Goal: Task Accomplishment & Management: Use online tool/utility

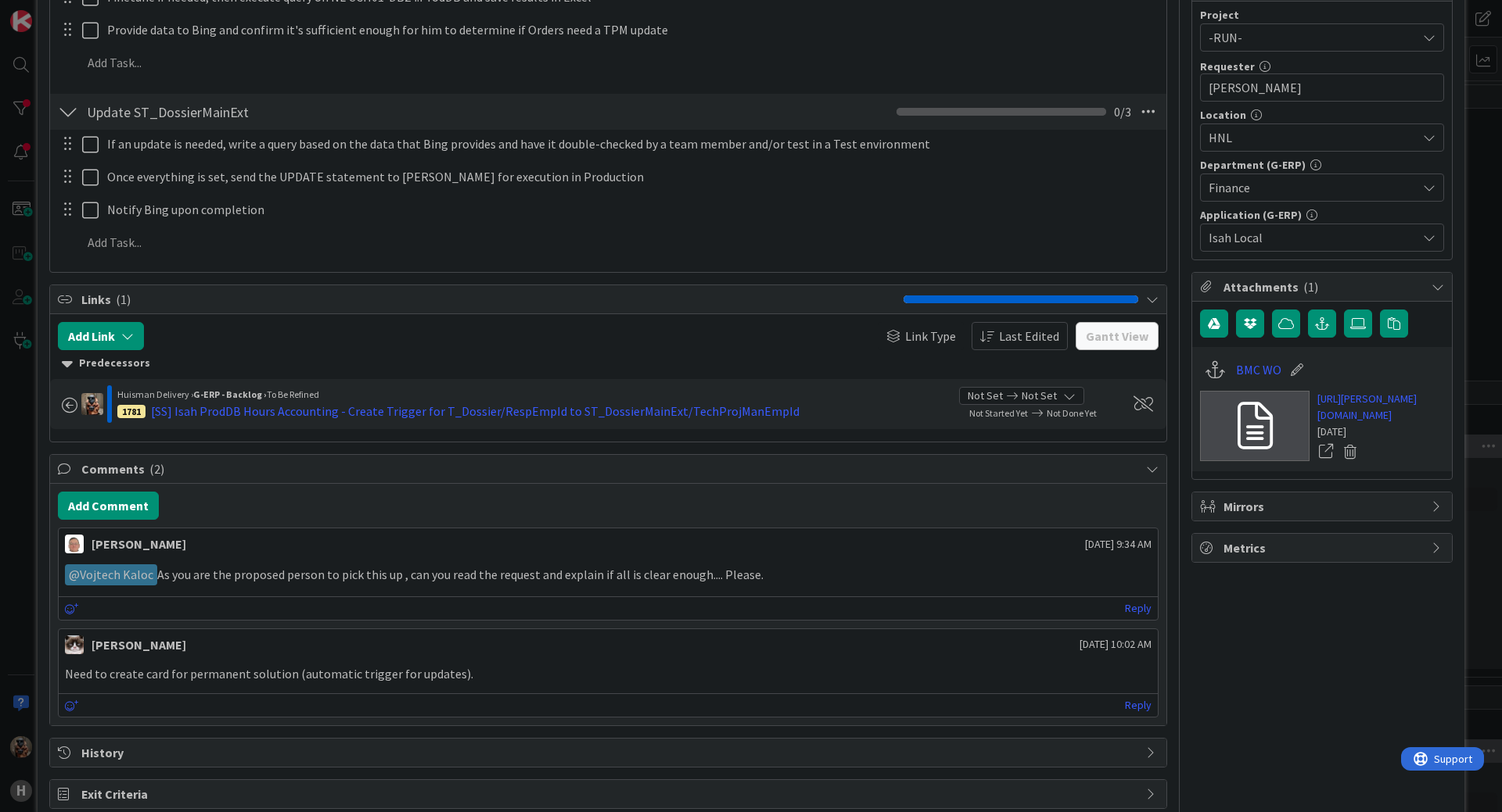
scroll to position [390, 0]
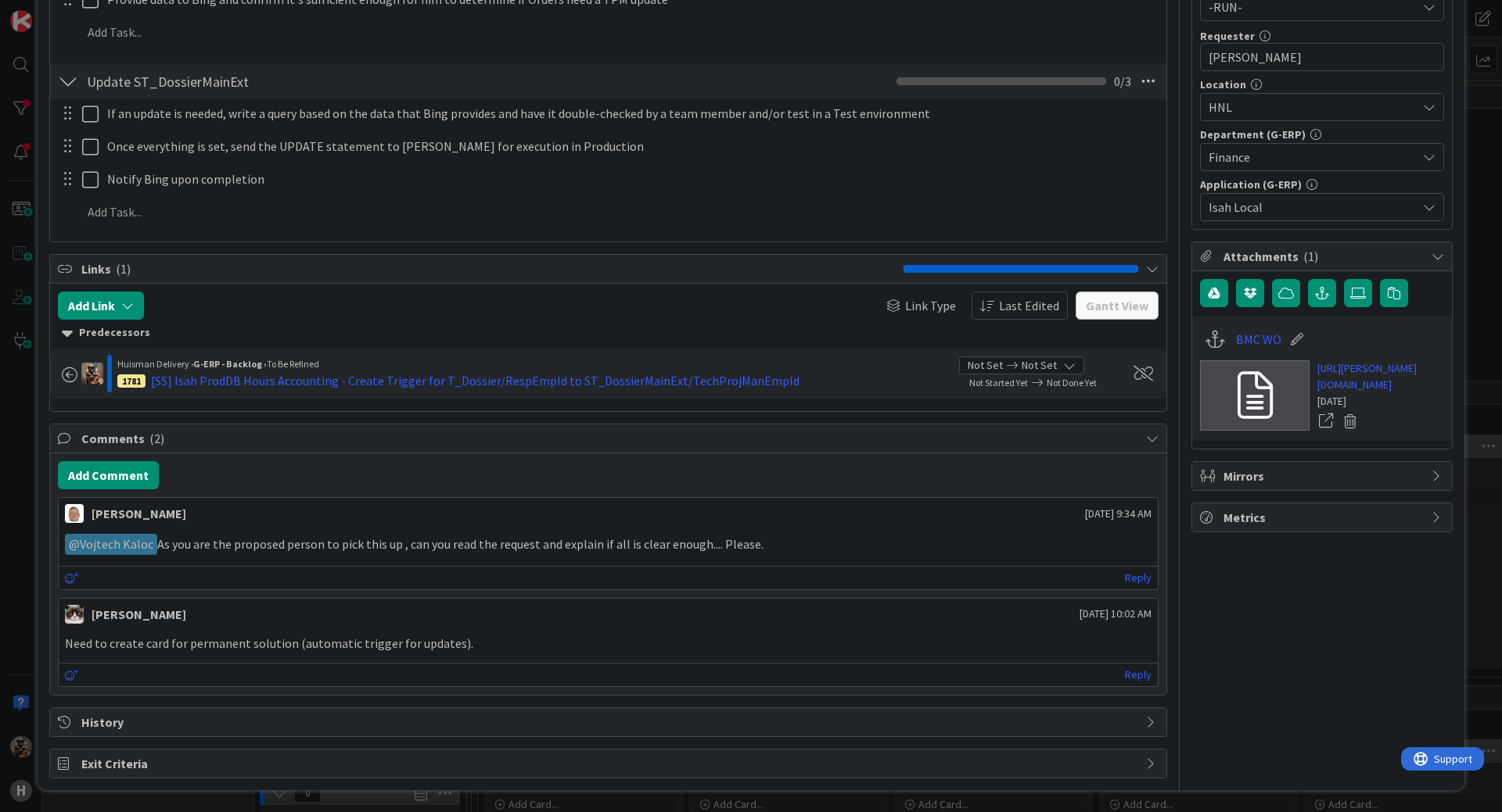
click at [0, 410] on div "ID 1278 G-ERP - Backlog To Be Refined Title 89 / 128 [SS] Isah ProdDB - Data ex…" at bounding box center [751, 406] width 1502 height 812
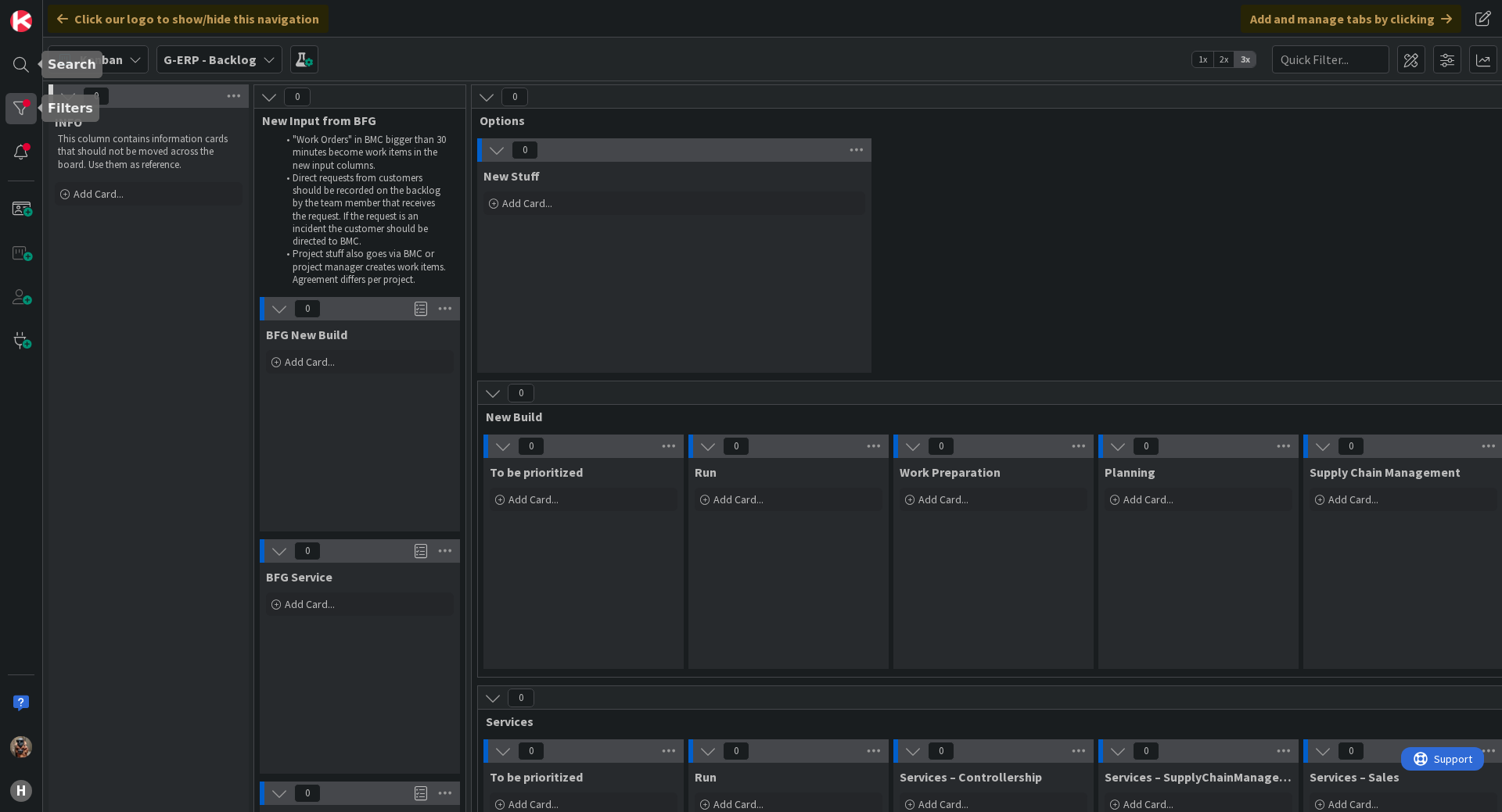
click at [26, 116] on div at bounding box center [21, 109] width 31 height 31
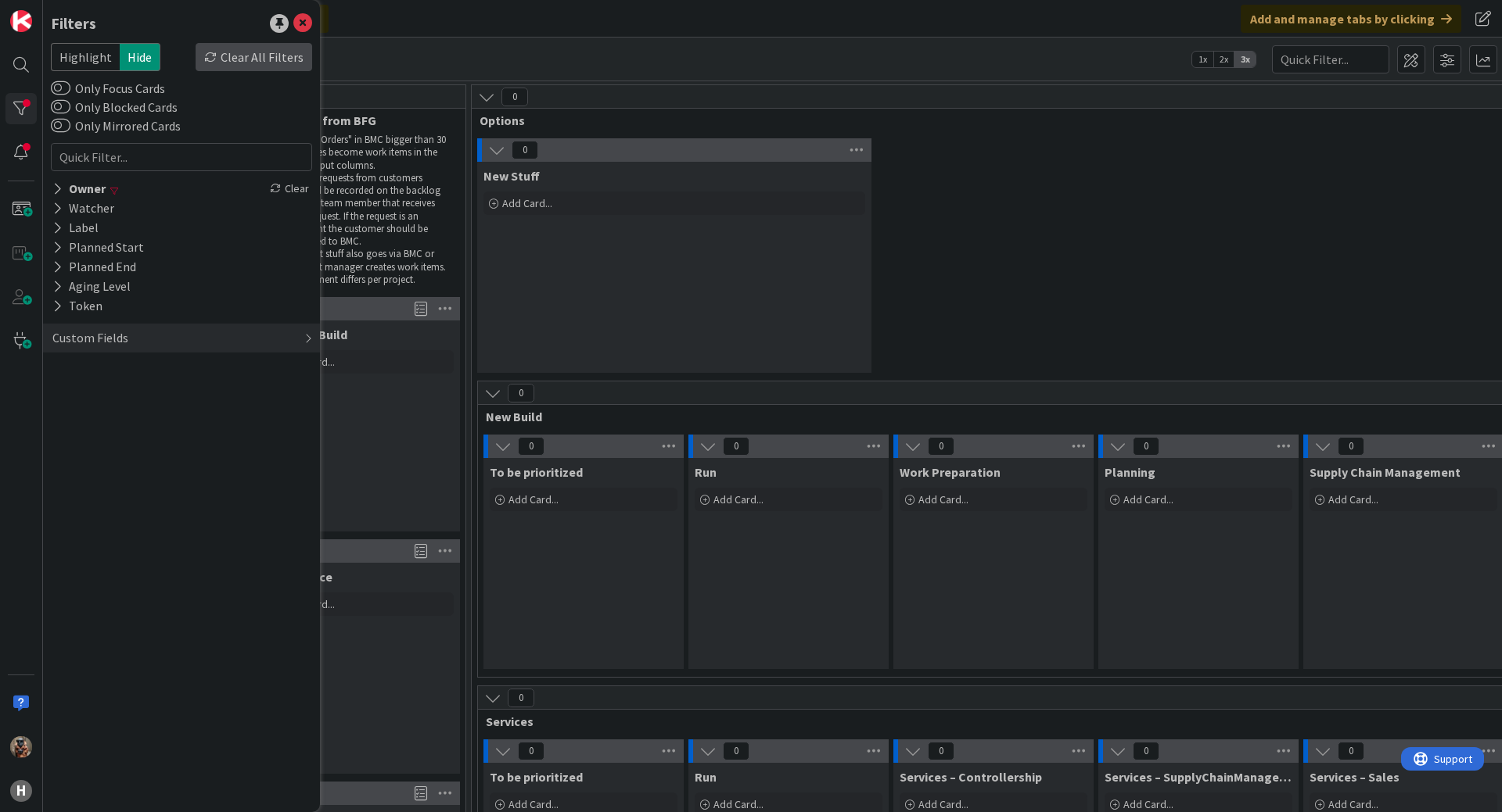
click at [246, 56] on div "Clear All Filters" at bounding box center [253, 57] width 116 height 28
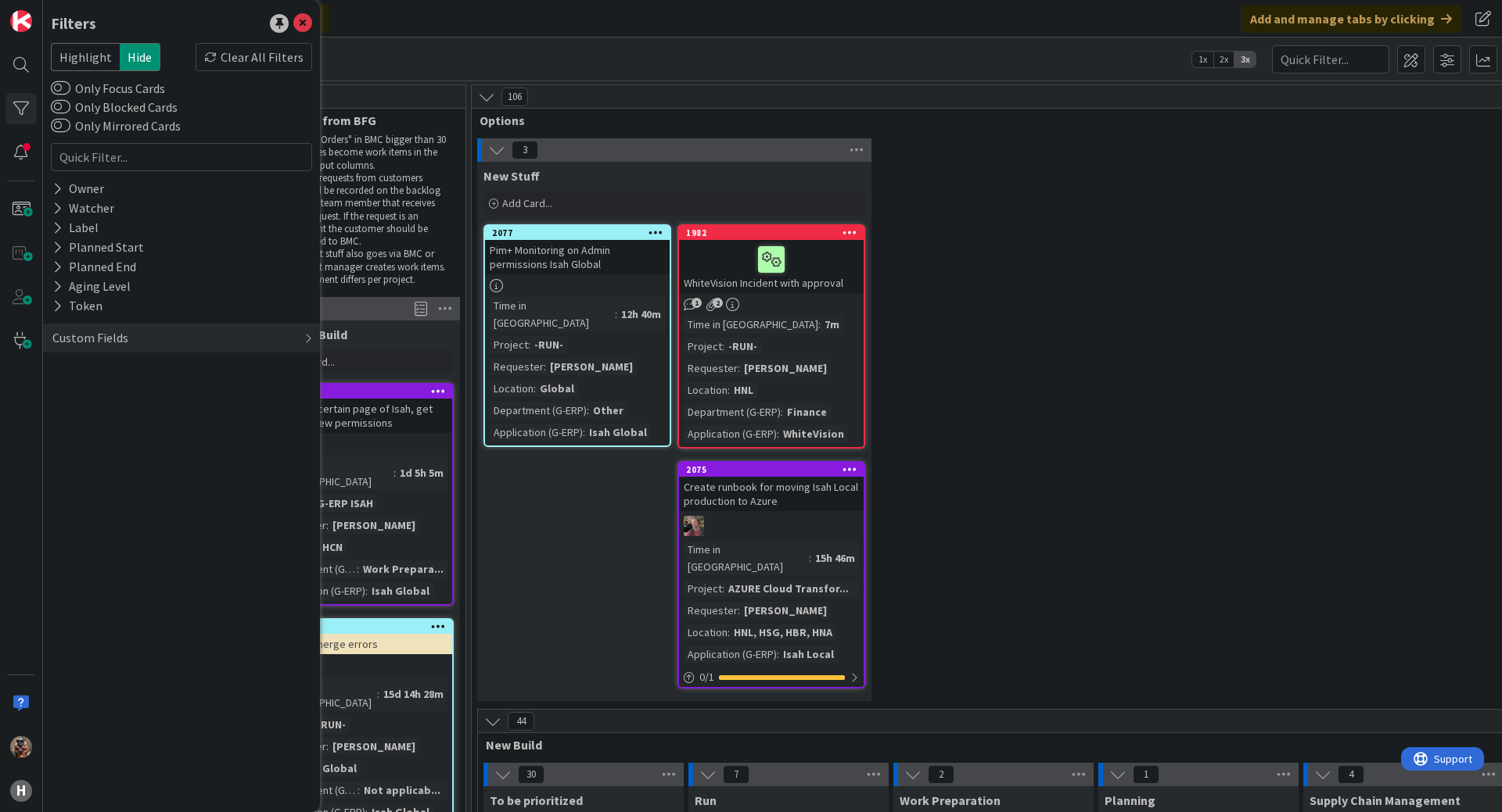
click at [1216, 309] on div "3 New Stuff Add Card... 1982 WhiteVision Incident with approval 1 2 Time in Col…" at bounding box center [1300, 423] width 1652 height 571
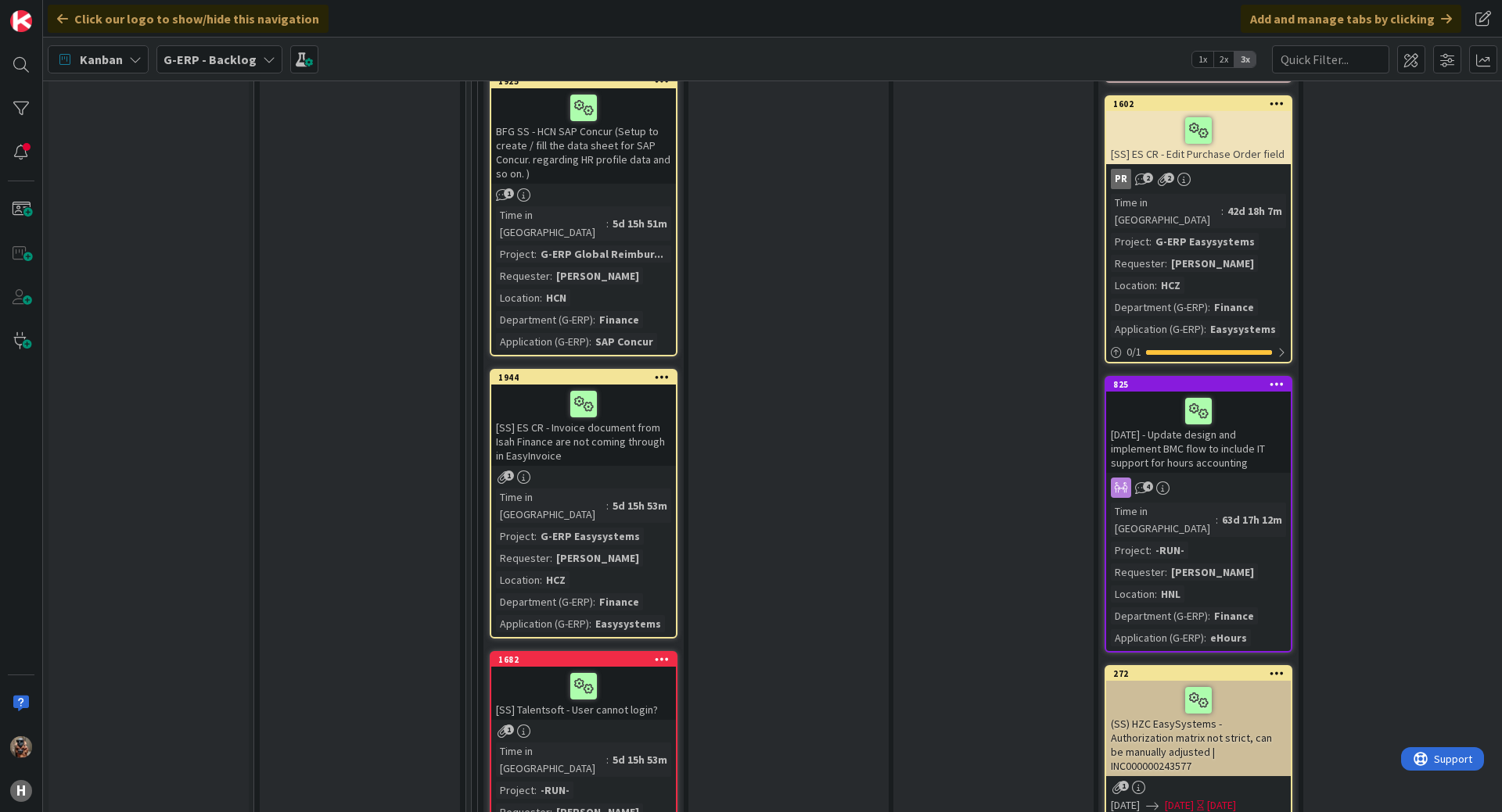
scroll to position [7193, 0]
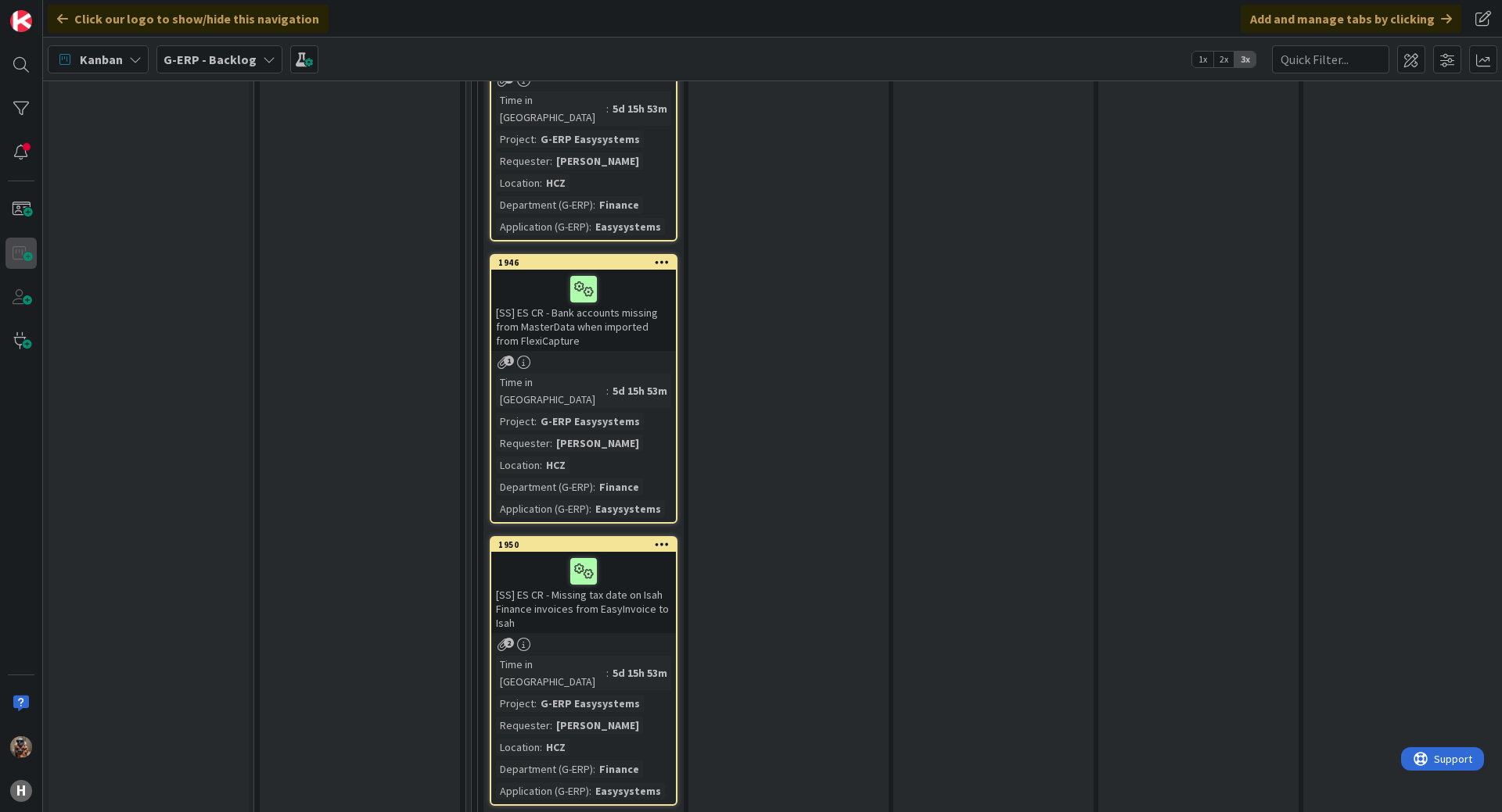
scroll to position [9695, 0]
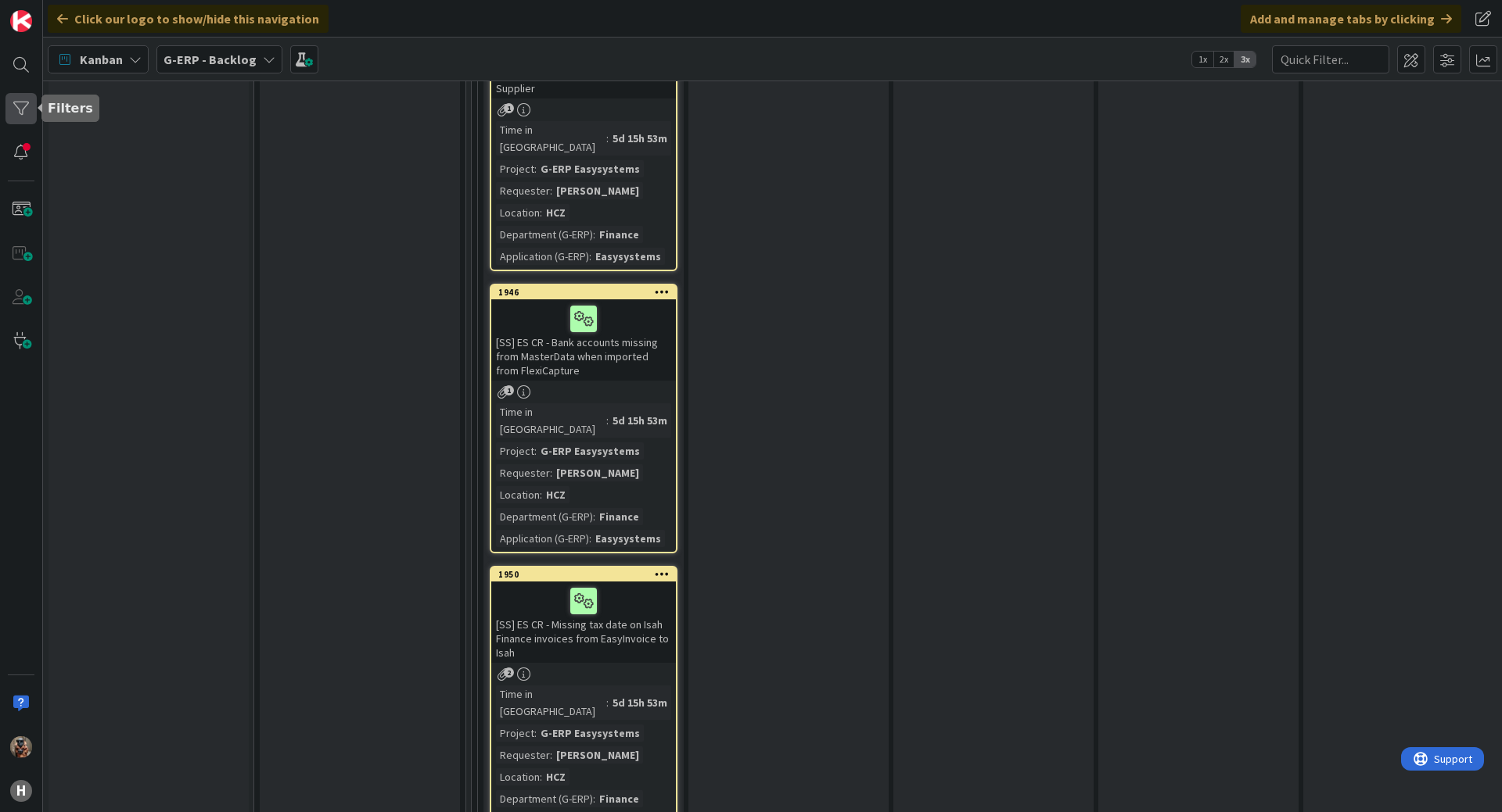
click at [20, 104] on div at bounding box center [21, 109] width 31 height 31
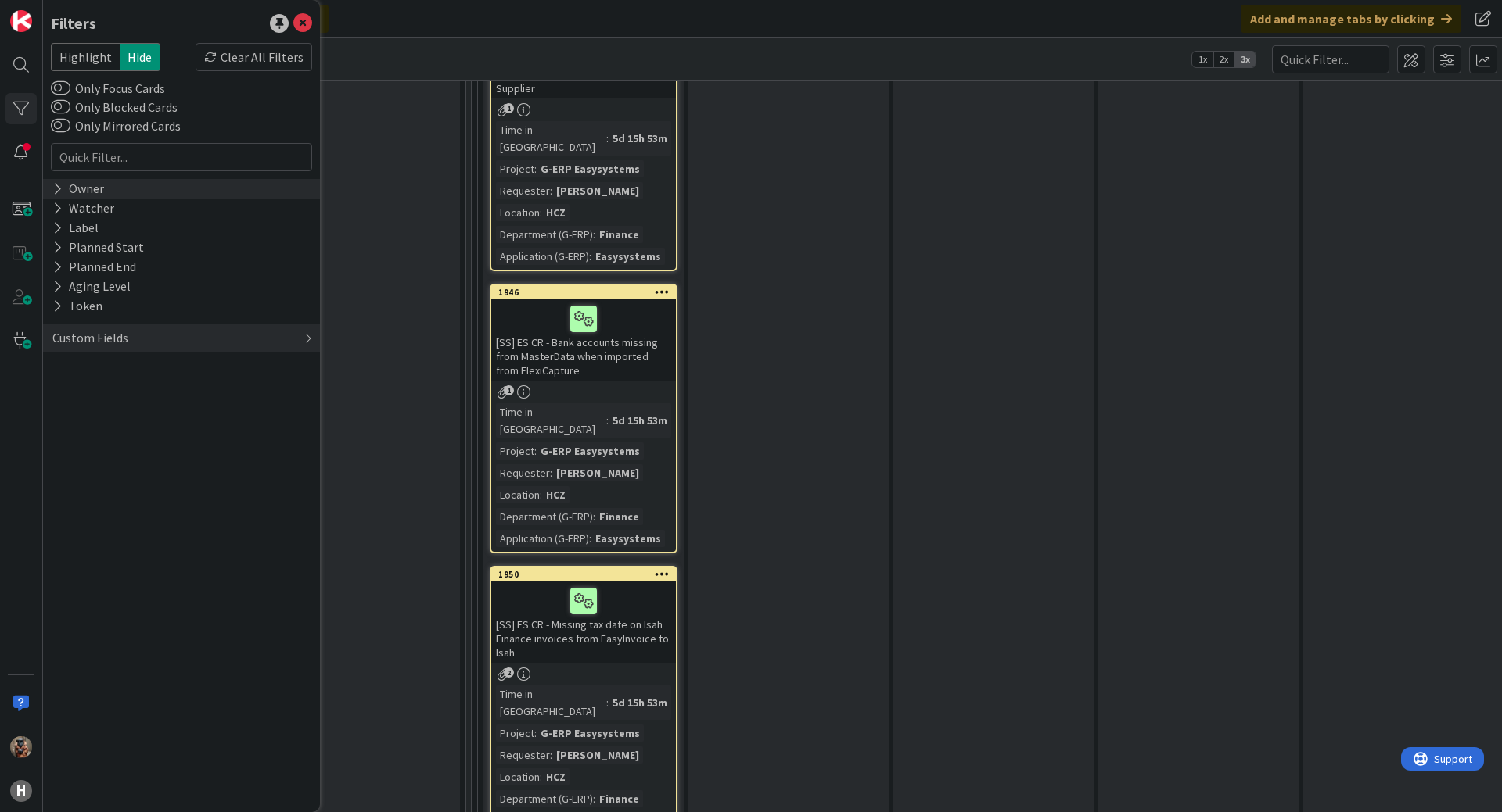
click at [104, 191] on div "Owner" at bounding box center [78, 189] width 54 height 20
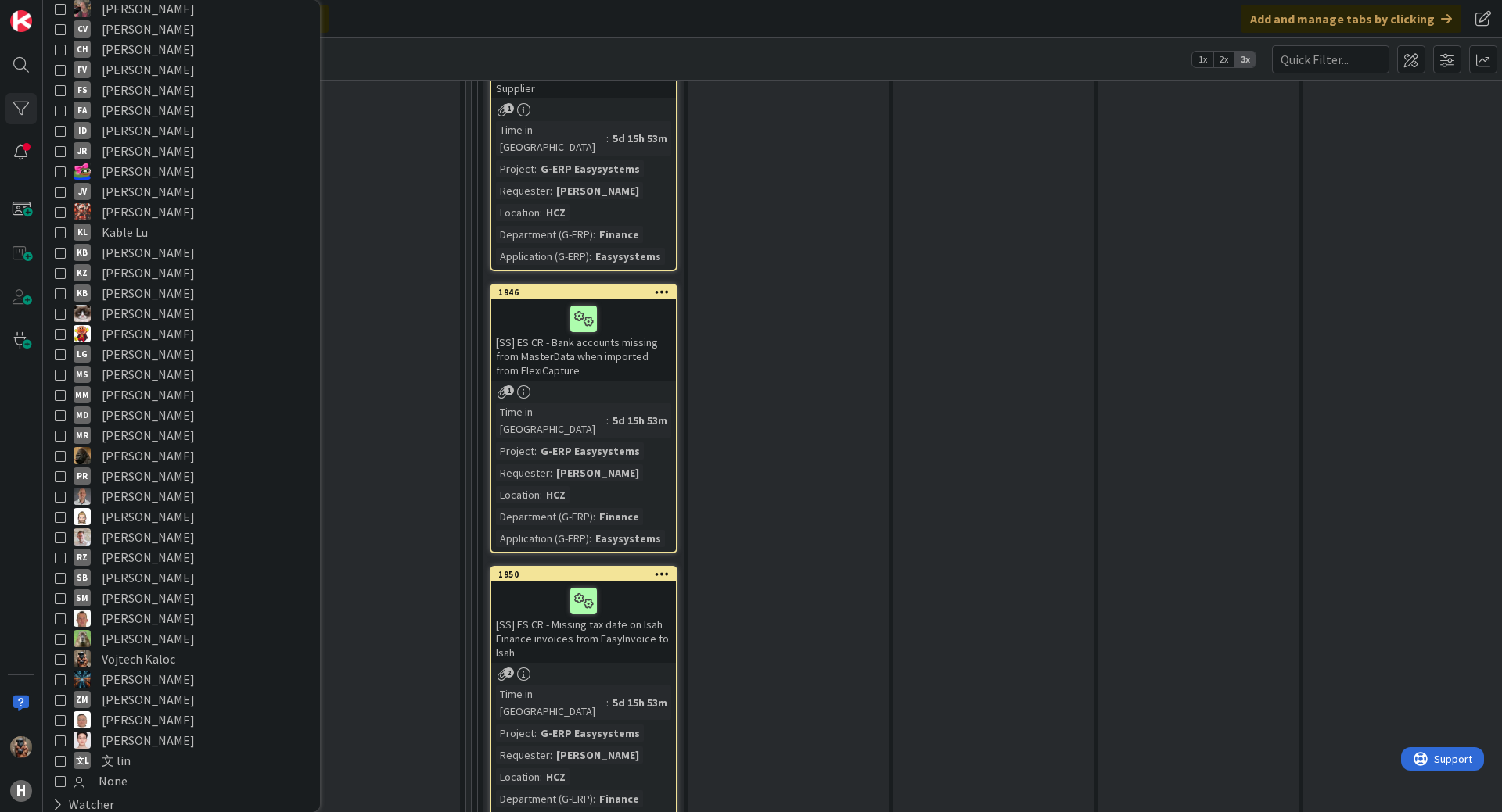
scroll to position [313, 0]
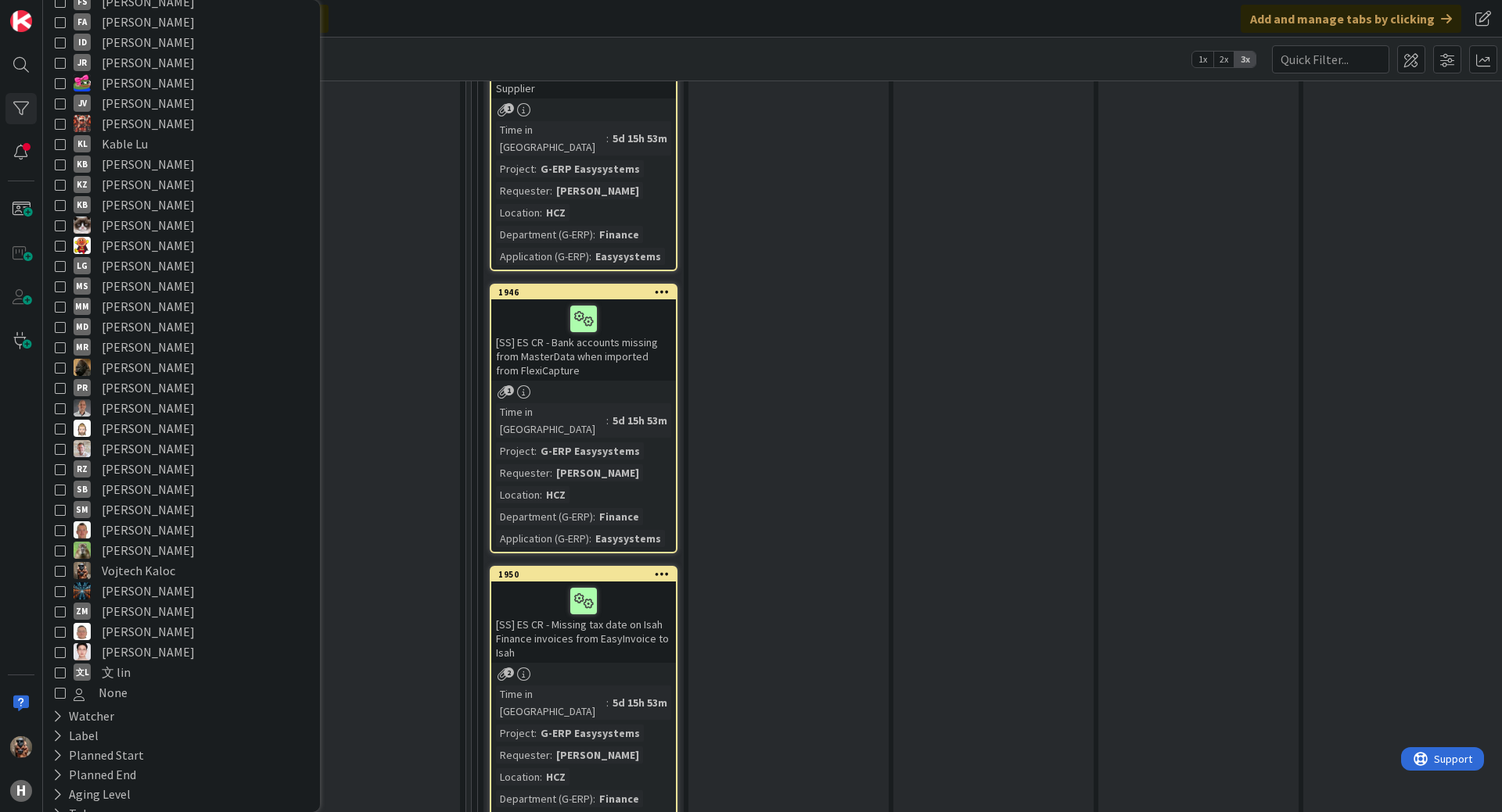
click at [148, 568] on span "Vojtech Kaloc" at bounding box center [138, 571] width 73 height 21
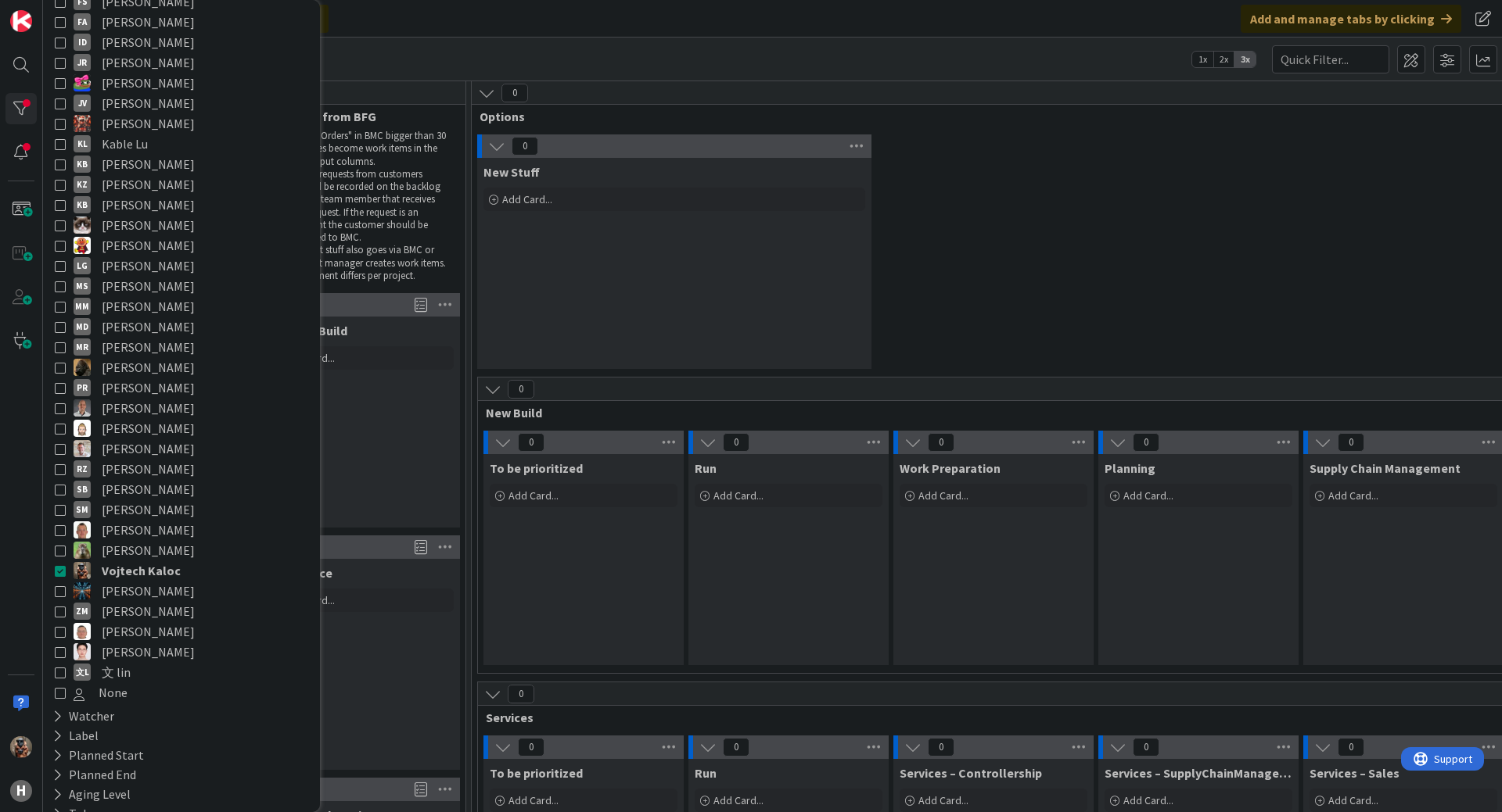
scroll to position [0, 0]
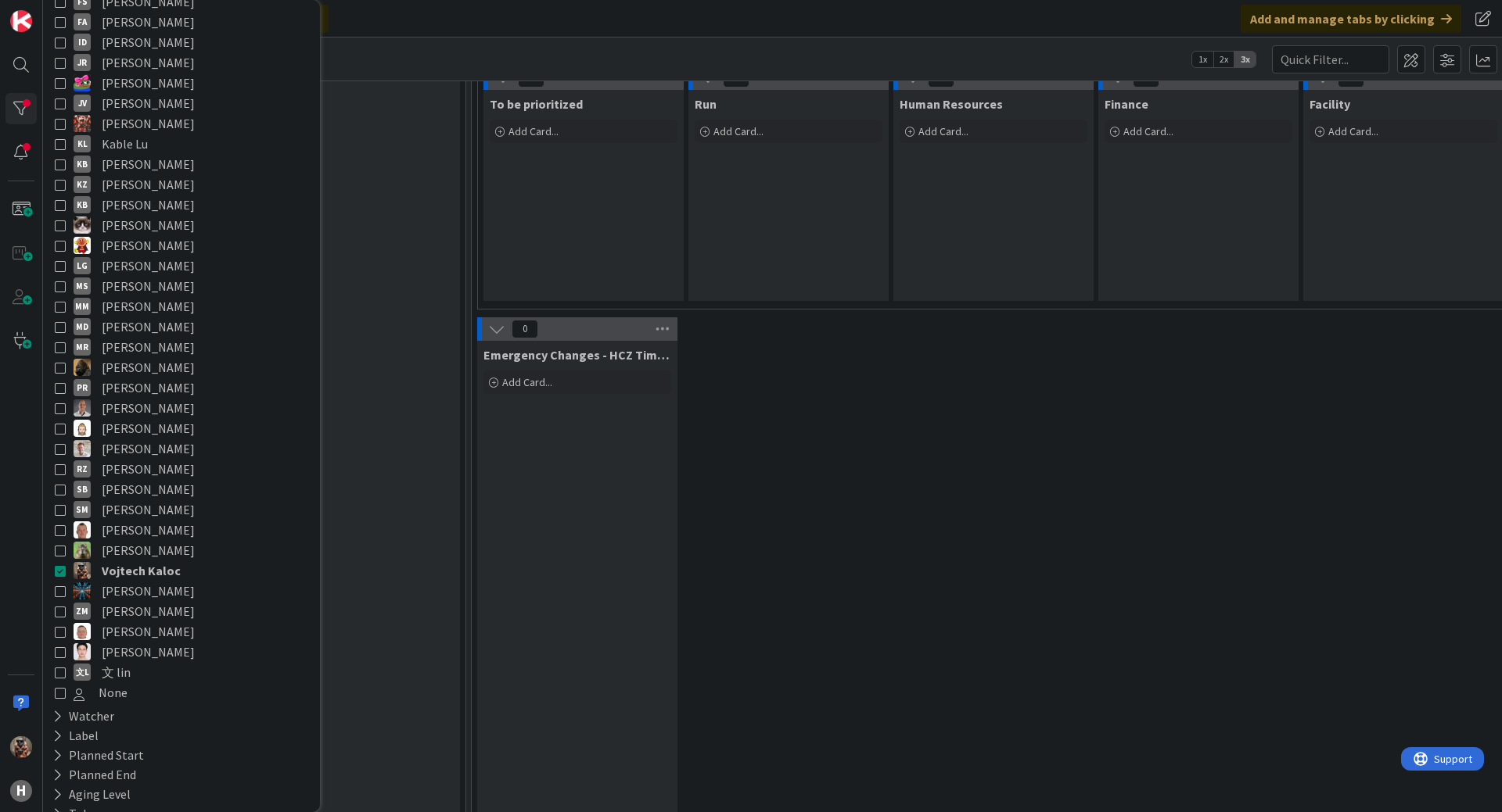
click at [1072, 674] on div "0 Emergency Changes - HCZ Time Registration Add Card..." at bounding box center [1300, 767] width 1652 height 900
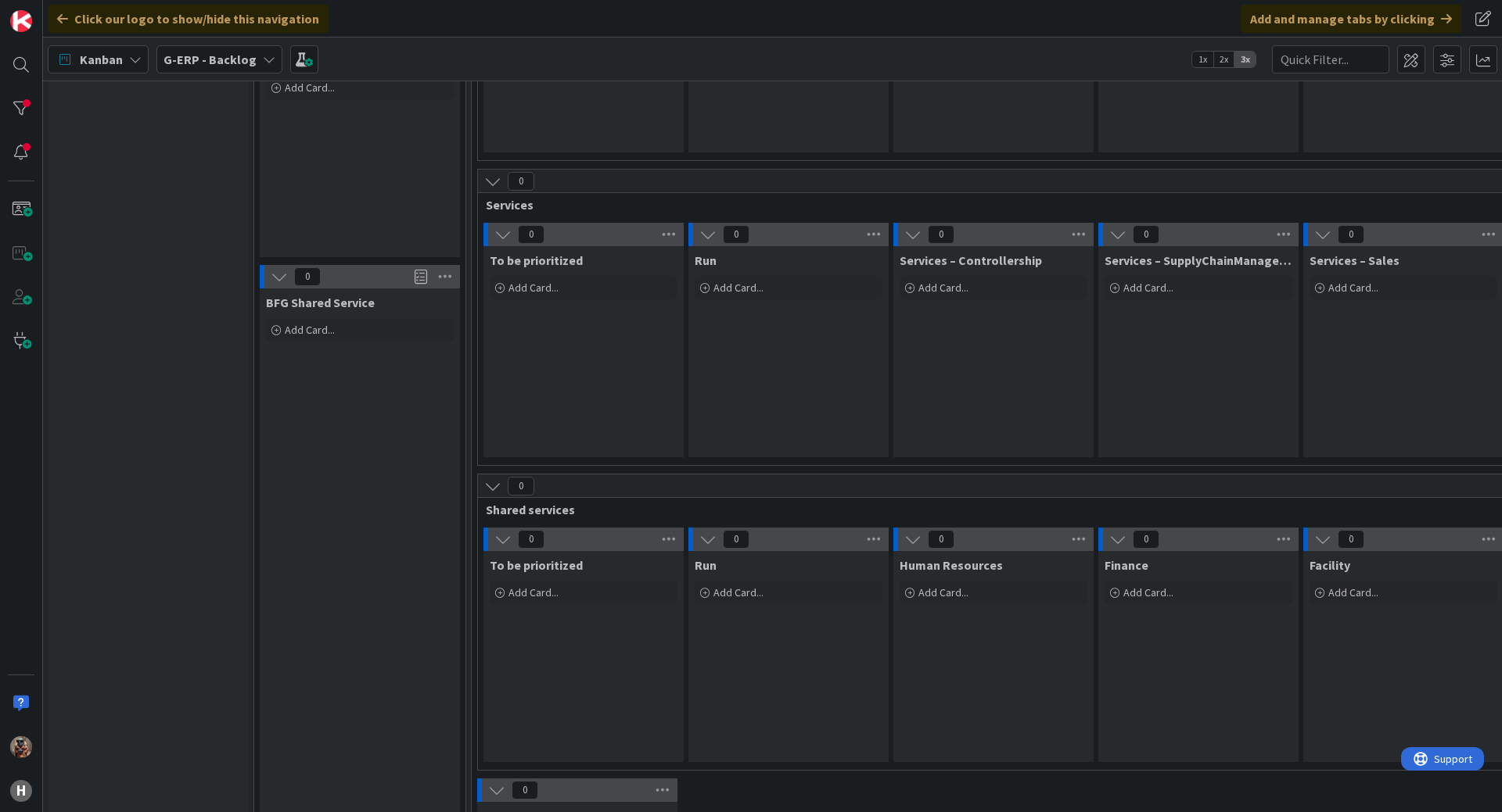
drag, startPoint x: 1072, startPoint y: 679, endPoint x: 762, endPoint y: 693, distance: 310.3
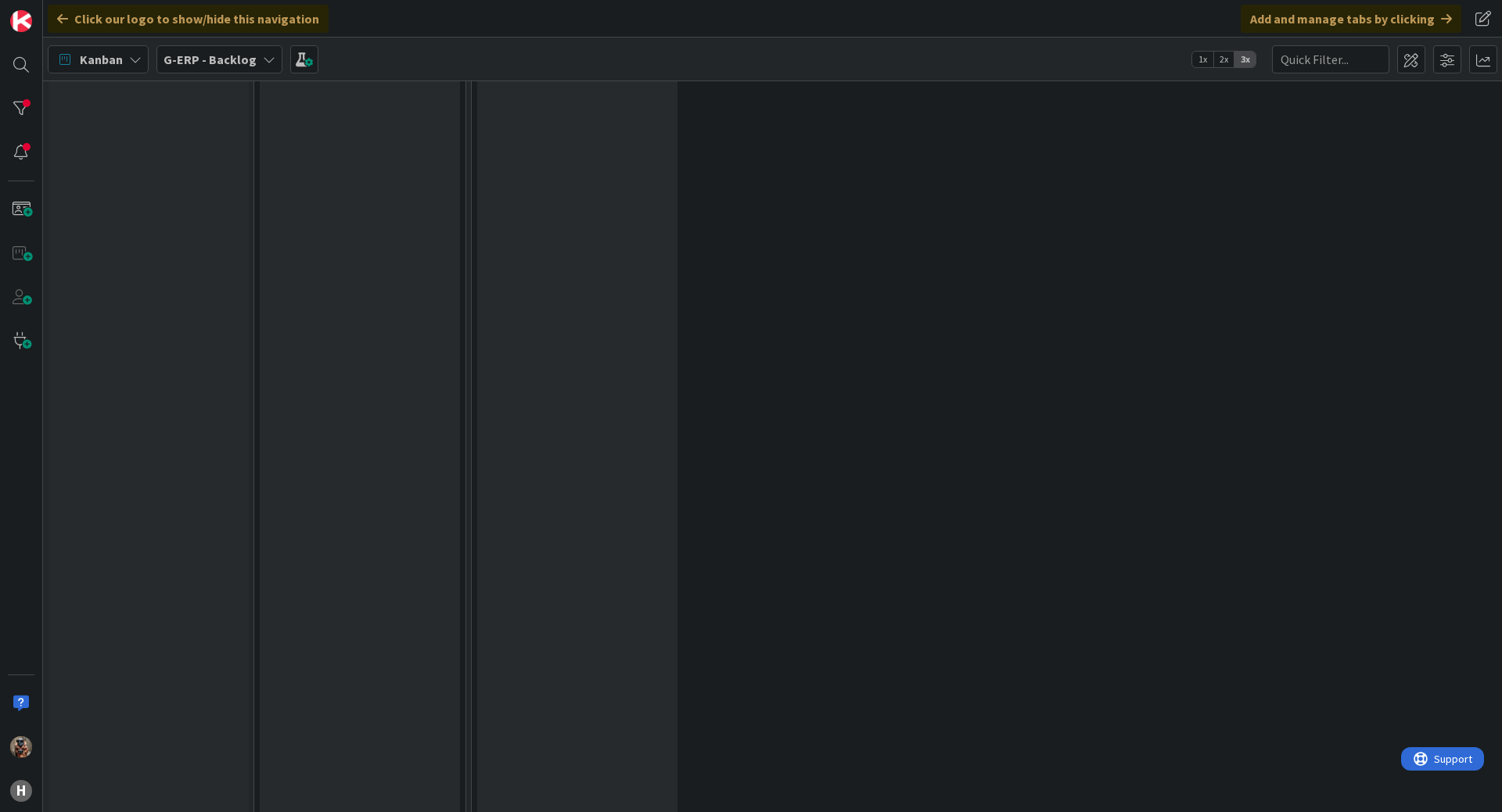
scroll to position [1360, 0]
drag, startPoint x: 1012, startPoint y: 740, endPoint x: 908, endPoint y: 710, distance: 108.2
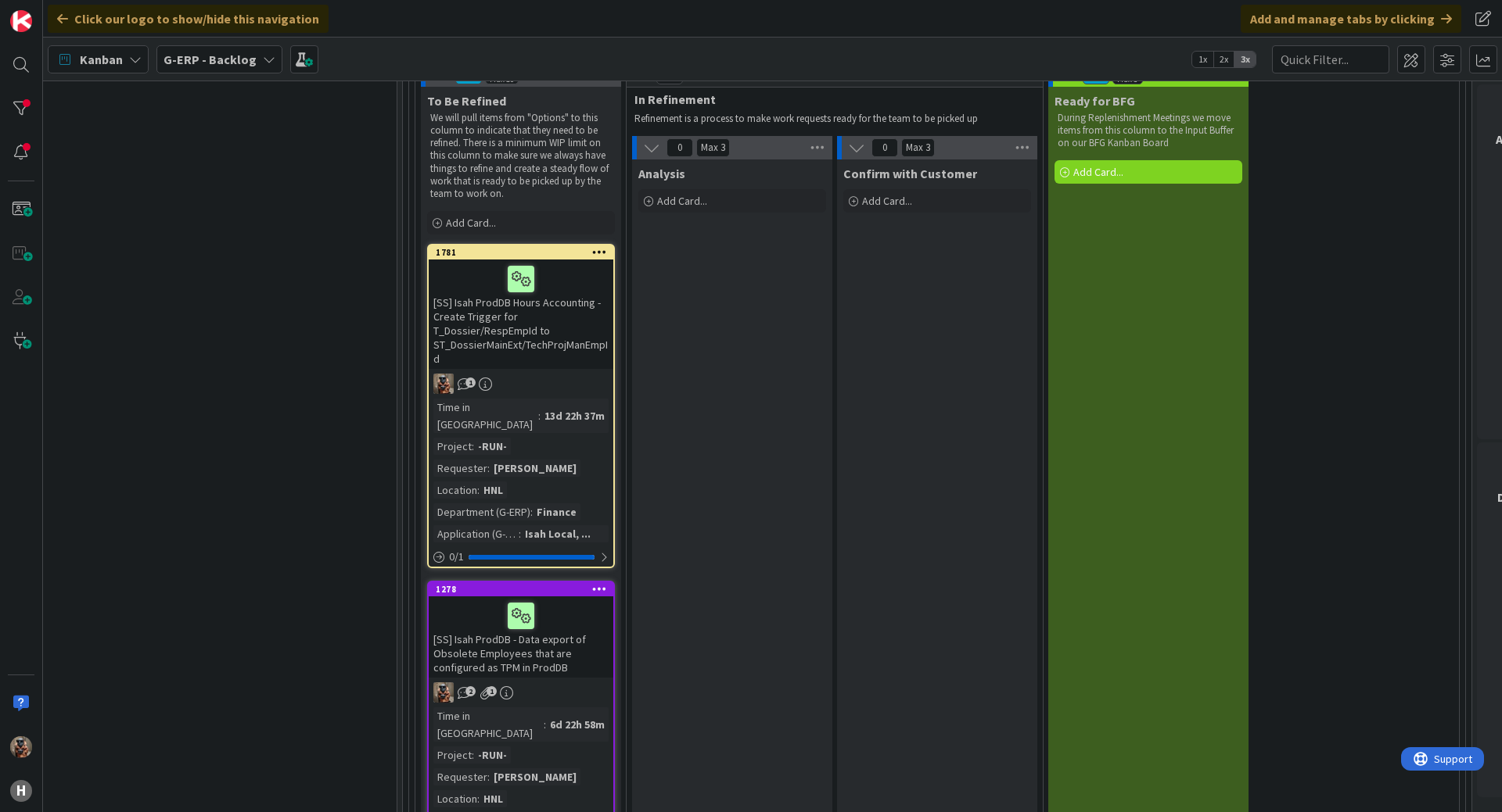
drag, startPoint x: 909, startPoint y: 707, endPoint x: 1092, endPoint y: 660, distance: 188.9
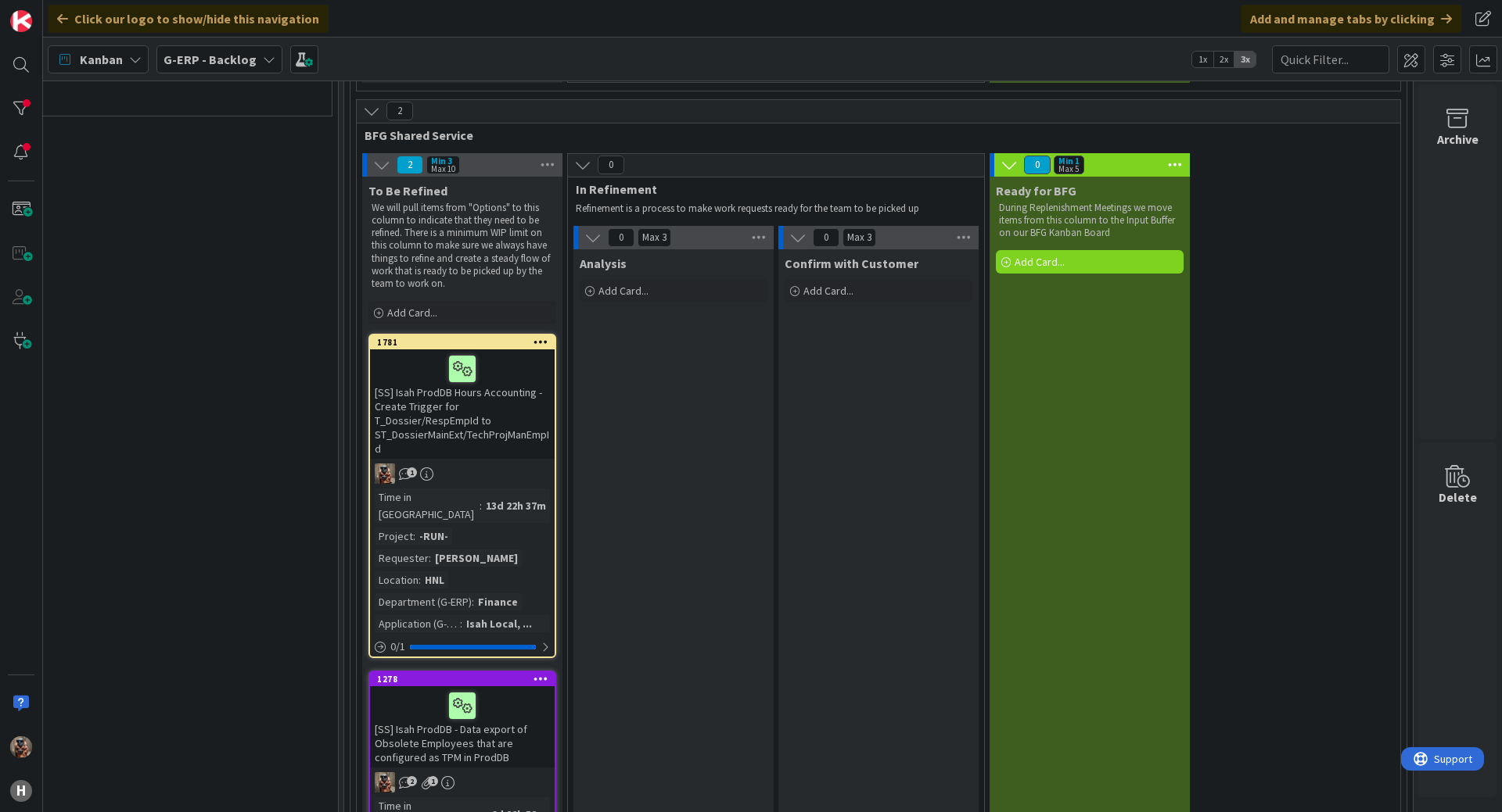
scroll to position [1176, 1804]
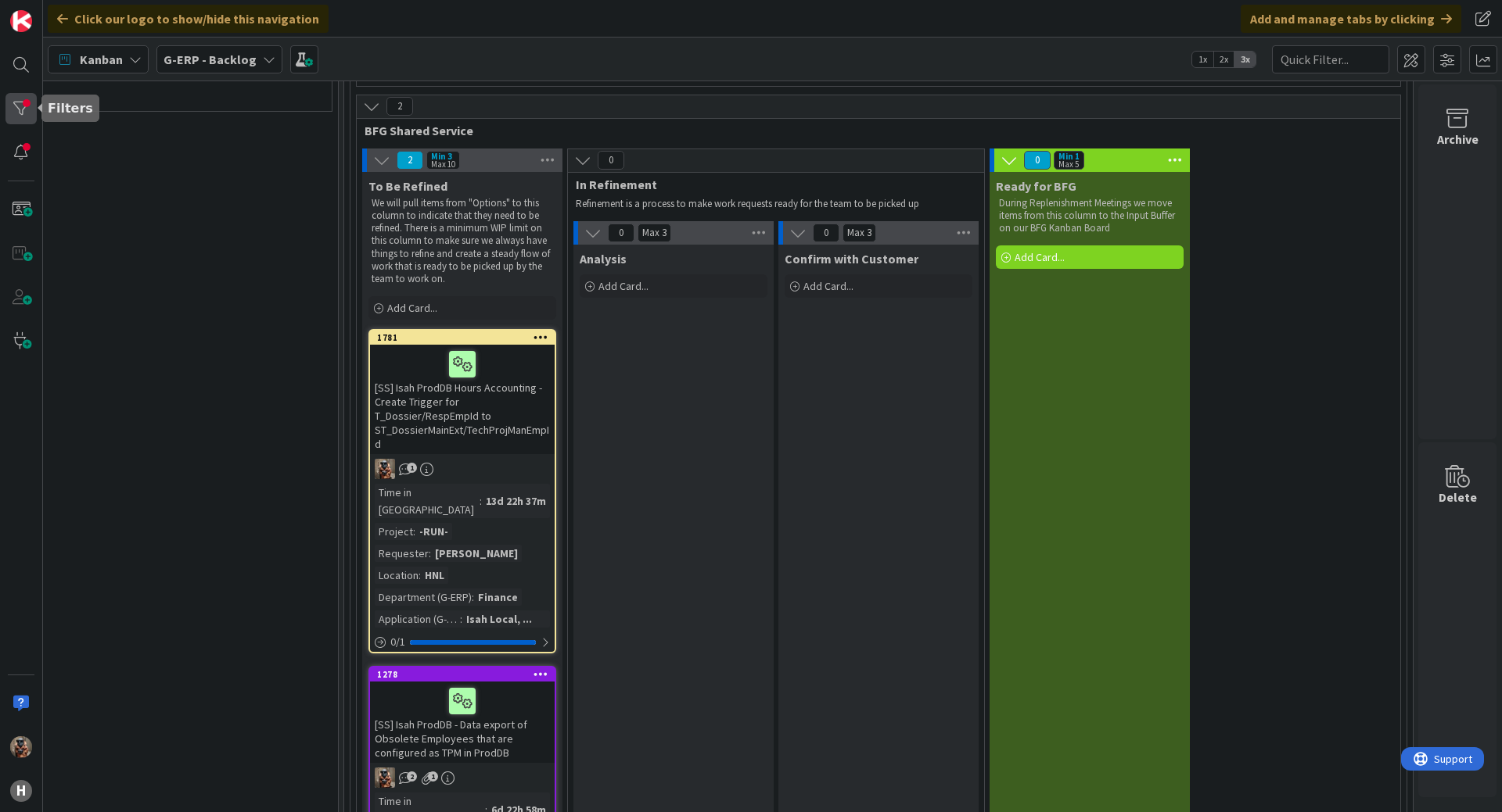
click at [22, 116] on div at bounding box center [21, 109] width 31 height 31
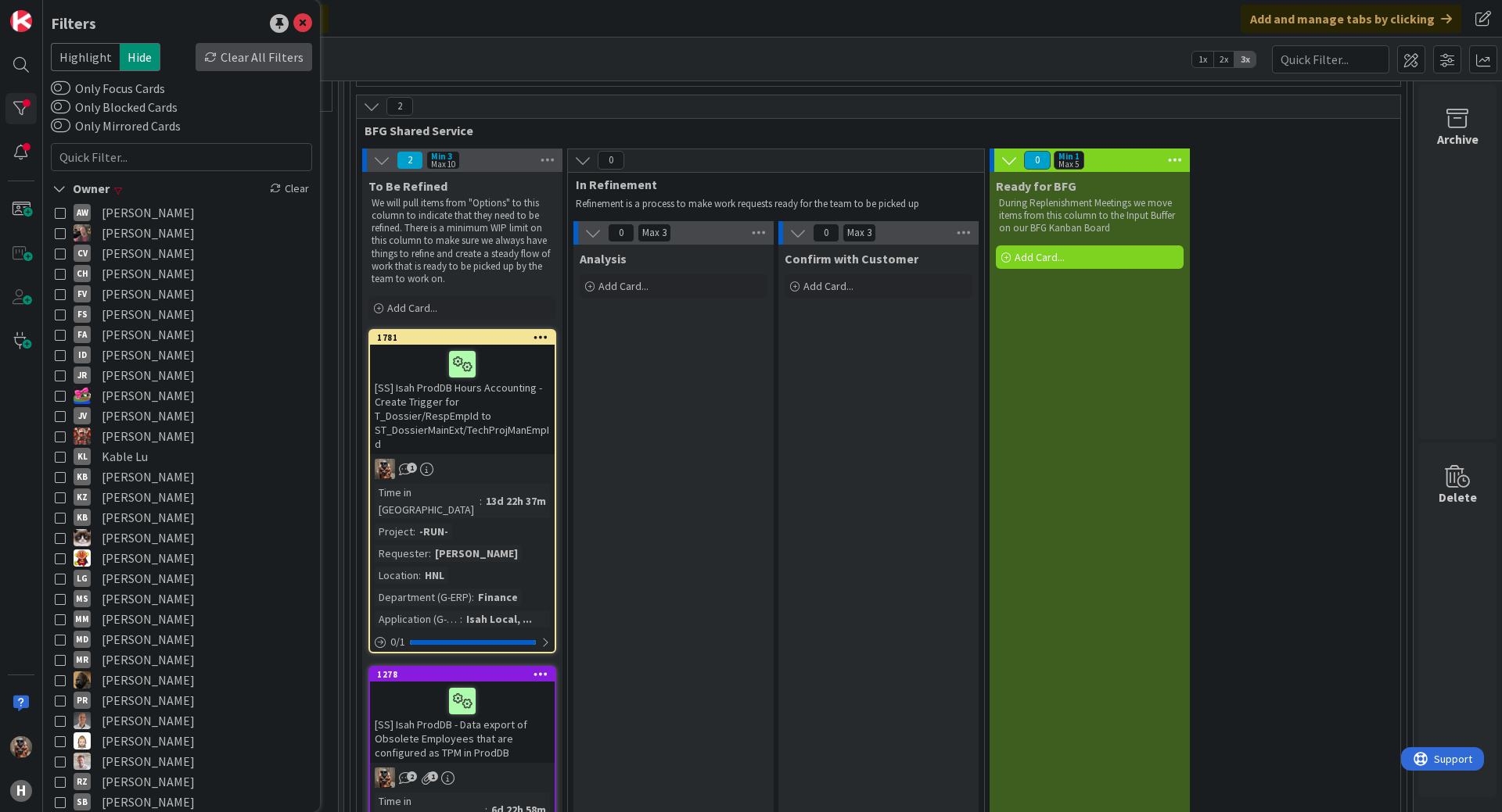
click at [257, 47] on div "Clear All Filters" at bounding box center [253, 57] width 116 height 28
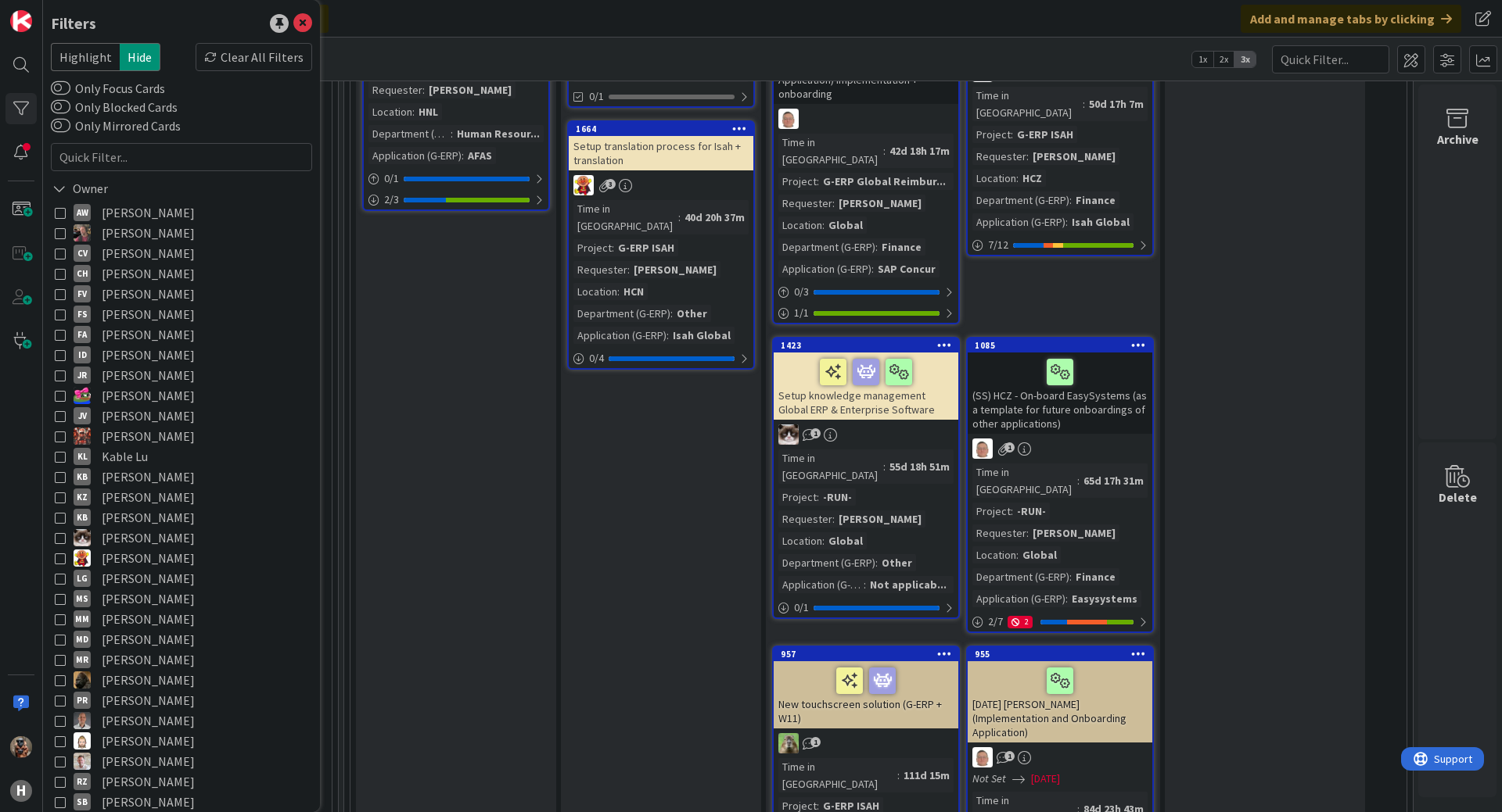
scroll to position [4997, 1804]
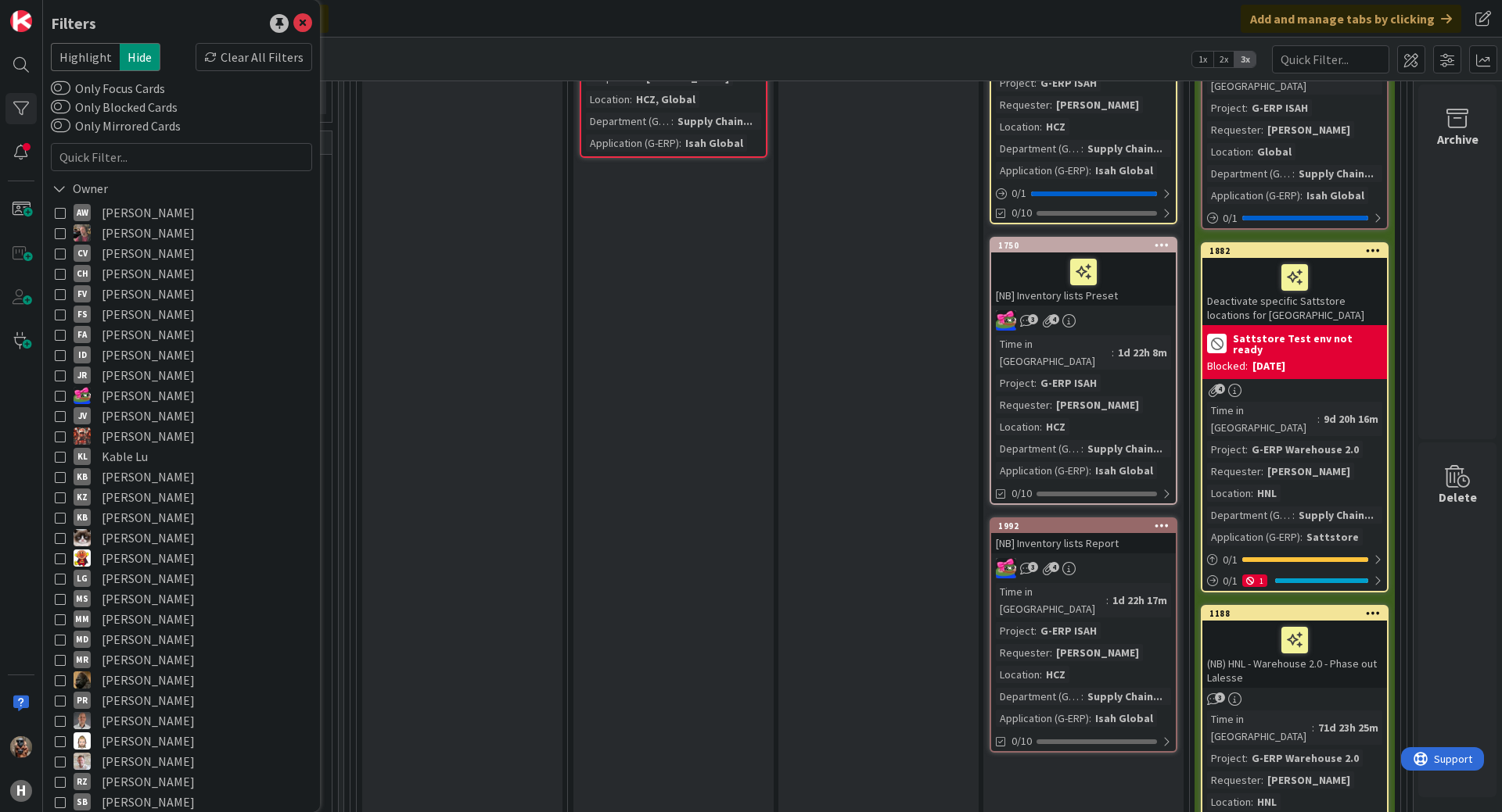
click at [820, 475] on div "Analysis done Will be discussed in refinement session before final confirmation…" at bounding box center [878, 96] width 200 height 2203
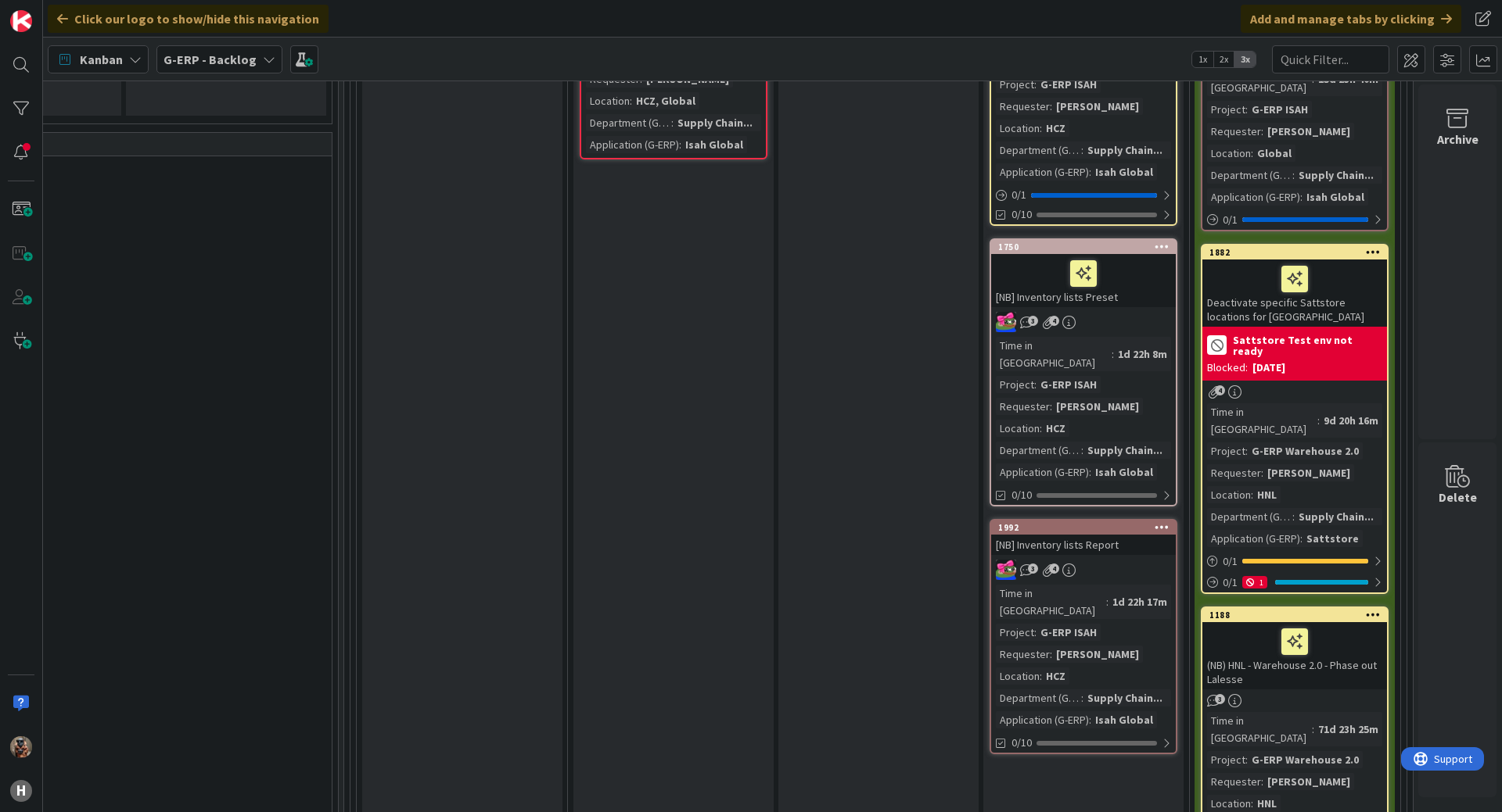
drag, startPoint x: 738, startPoint y: 551, endPoint x: 1060, endPoint y: 539, distance: 322.2
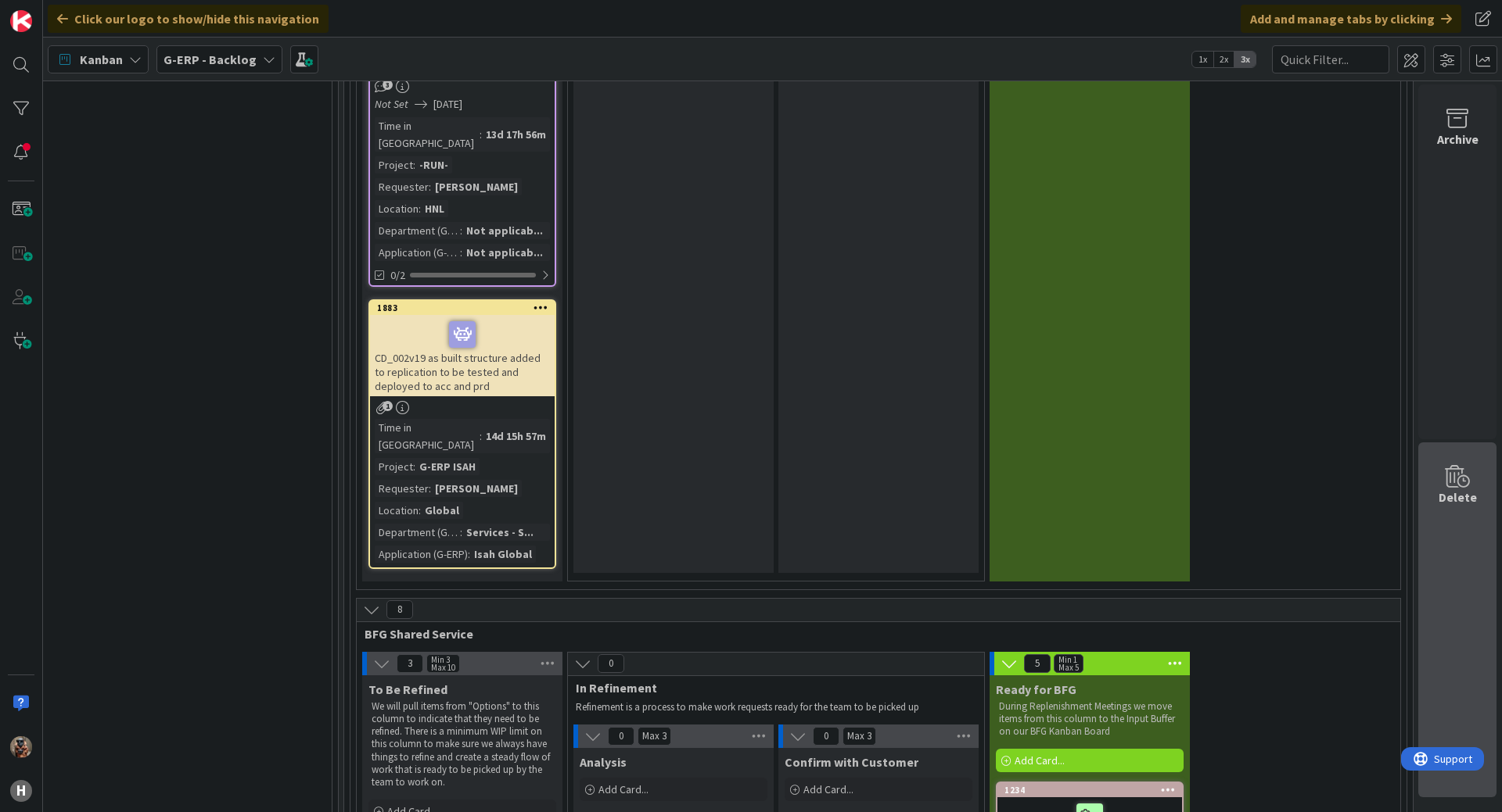
scroll to position [6514, 1804]
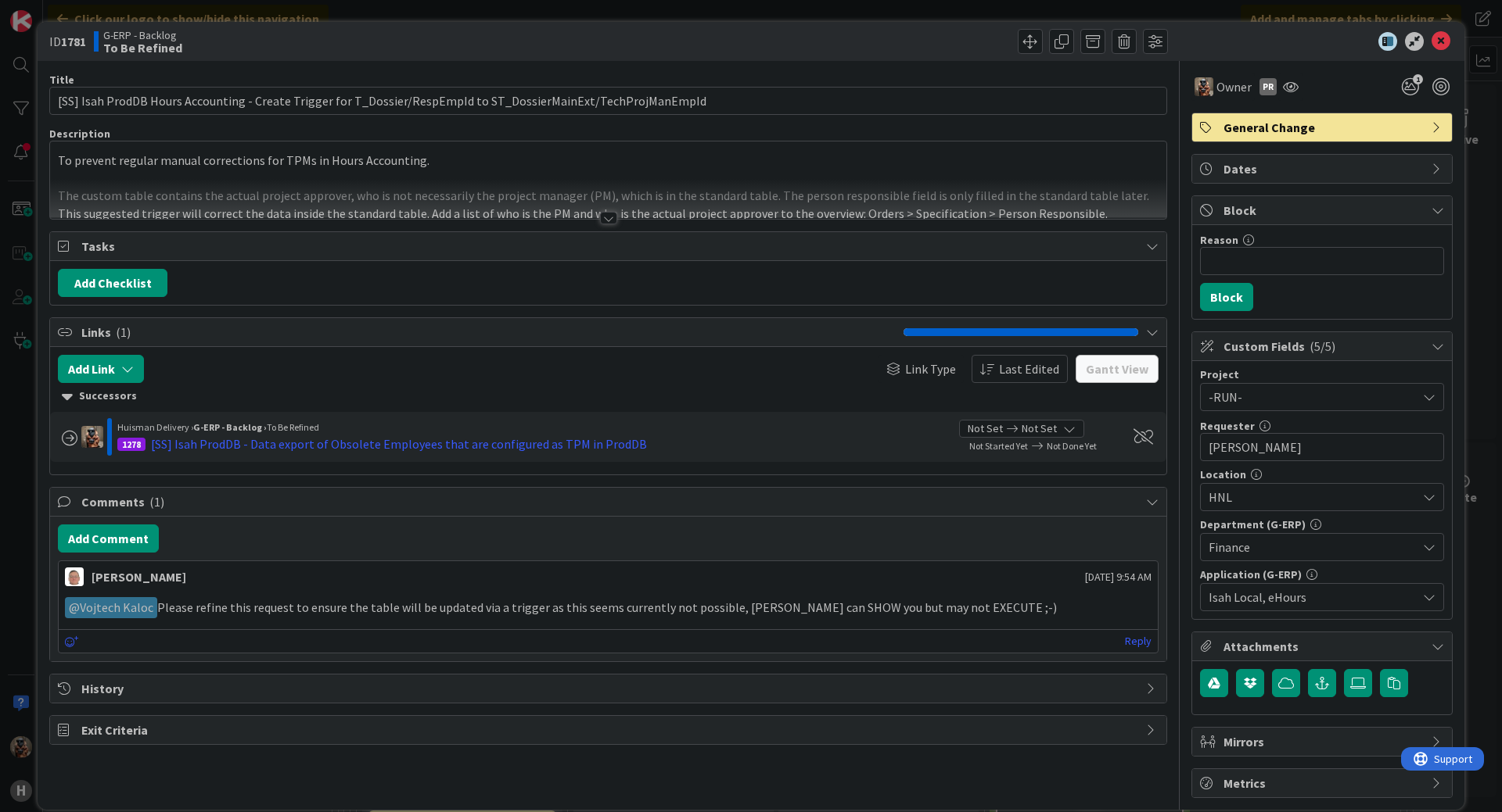
click at [557, 212] on div at bounding box center [608, 198] width 1116 height 40
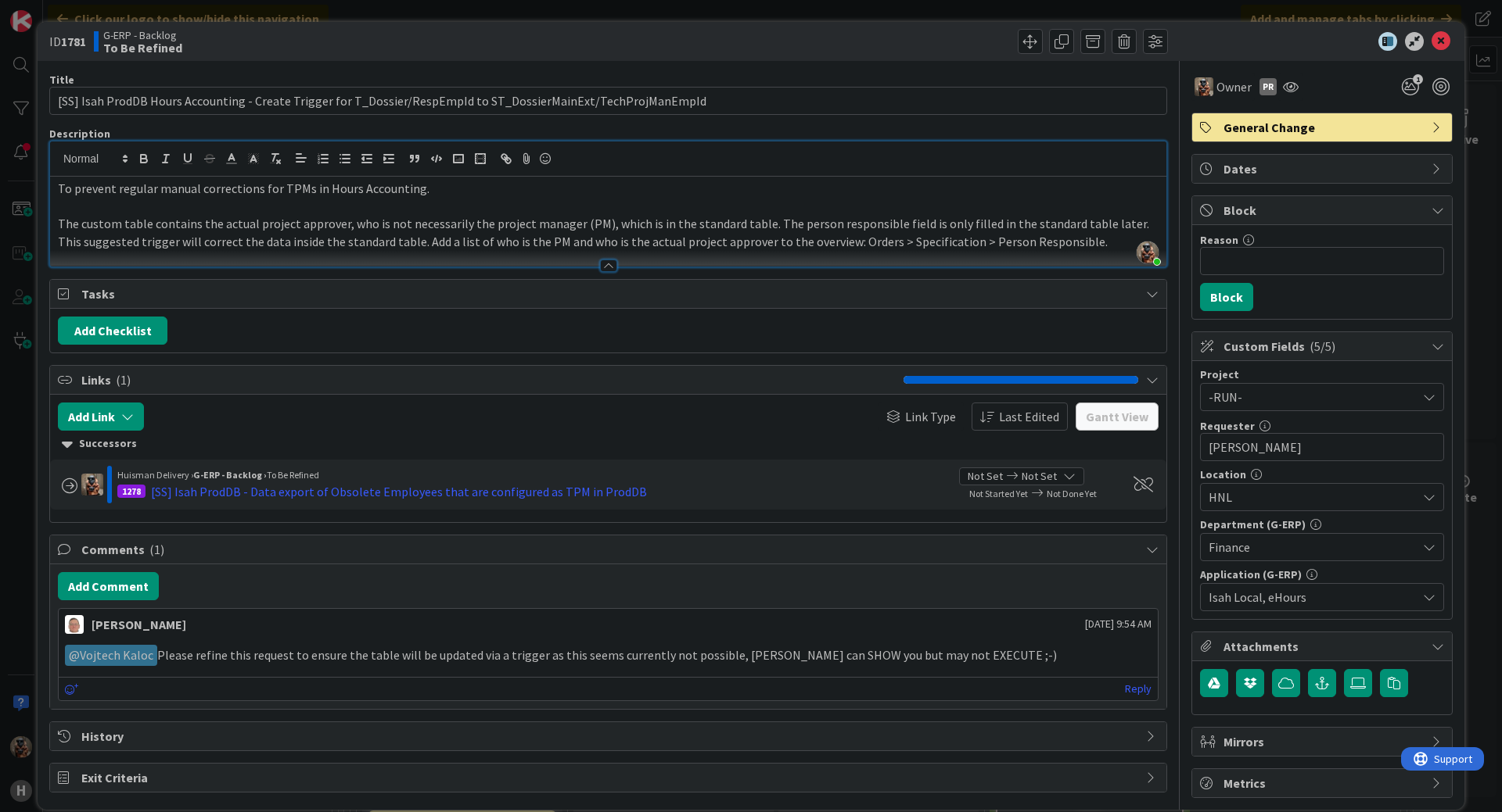
click at [600, 268] on div at bounding box center [608, 265] width 17 height 12
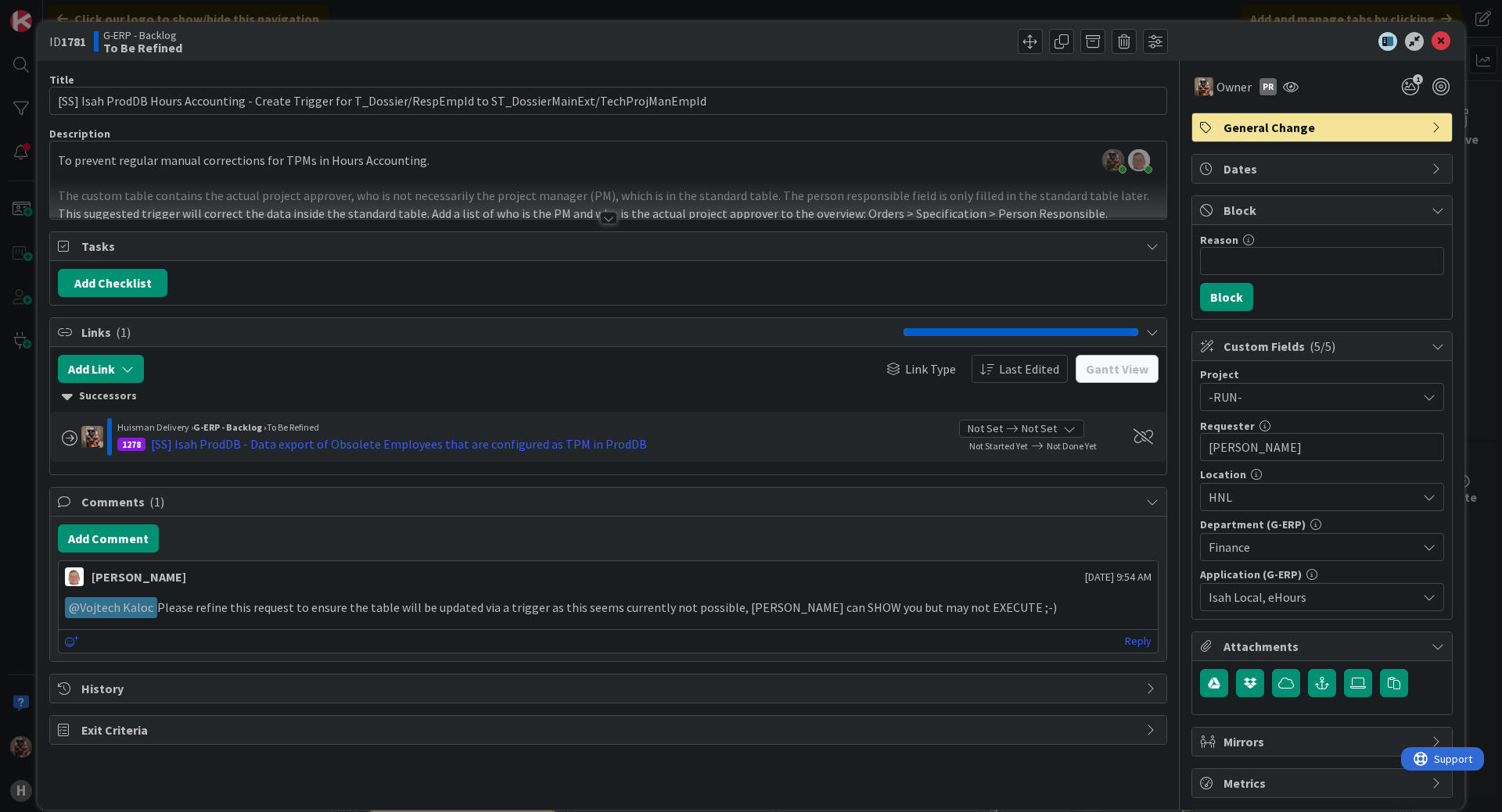
click at [605, 218] on div at bounding box center [608, 217] width 17 height 12
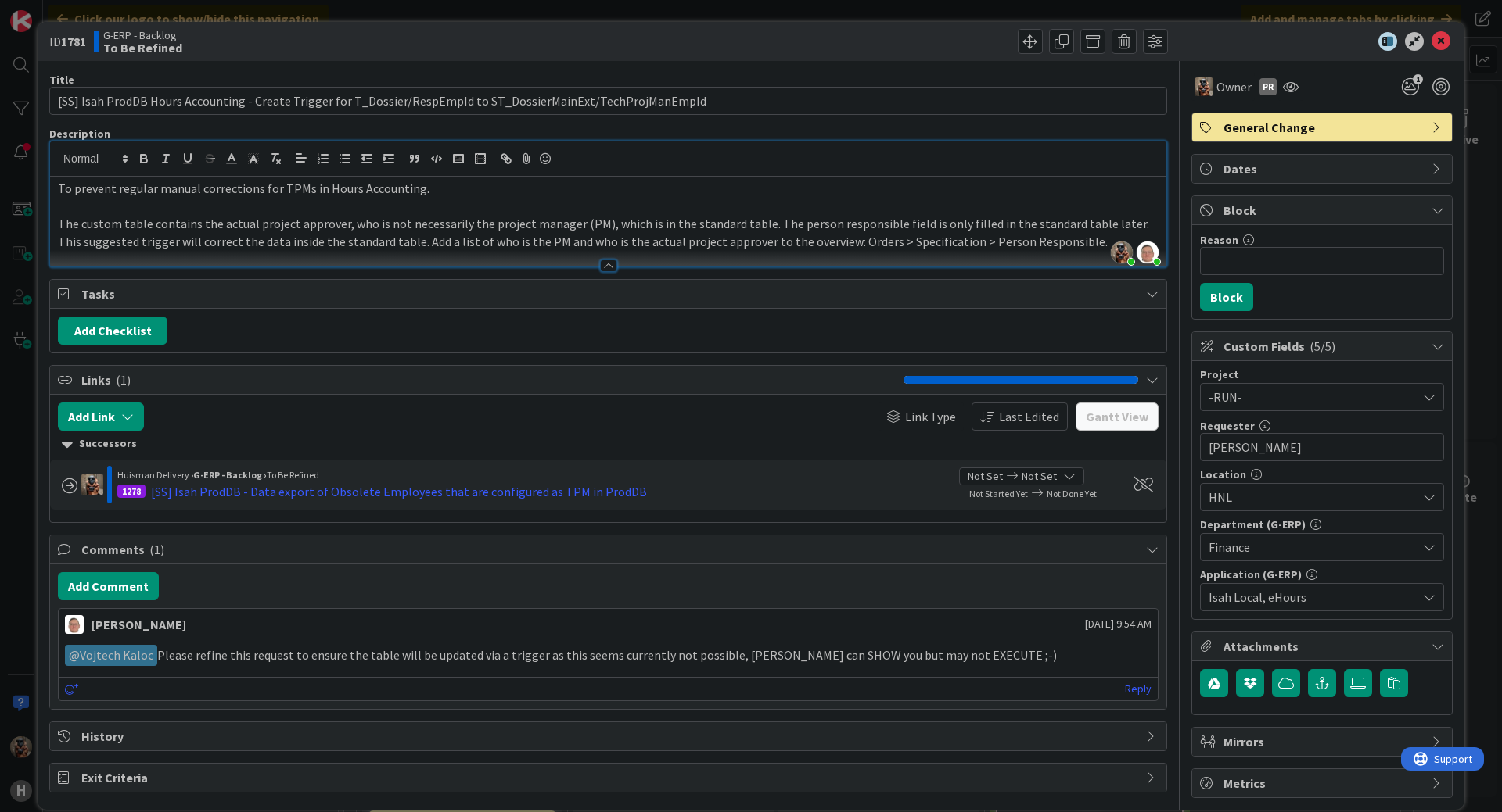
click at [71, 226] on p "The custom table contains the actual project approver, who is not necessarily t…" at bounding box center [608, 232] width 1101 height 35
click at [118, 224] on p "The custom table contains the actual project approver, who is not necessarily t…" at bounding box center [608, 232] width 1101 height 35
click at [496, 297] on span "Tasks" at bounding box center [610, 294] width 1057 height 19
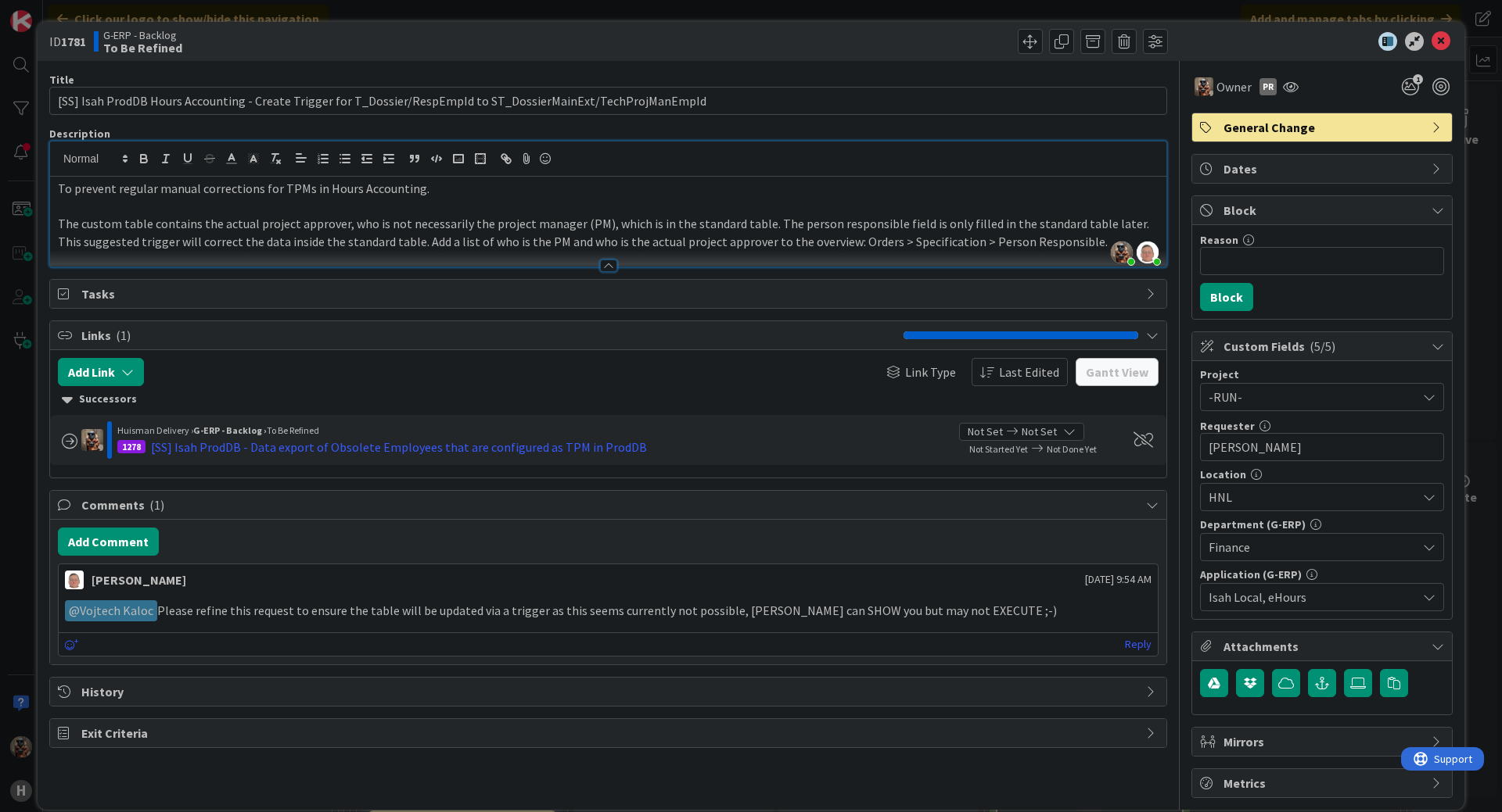
click at [496, 297] on span "Tasks" at bounding box center [610, 294] width 1057 height 19
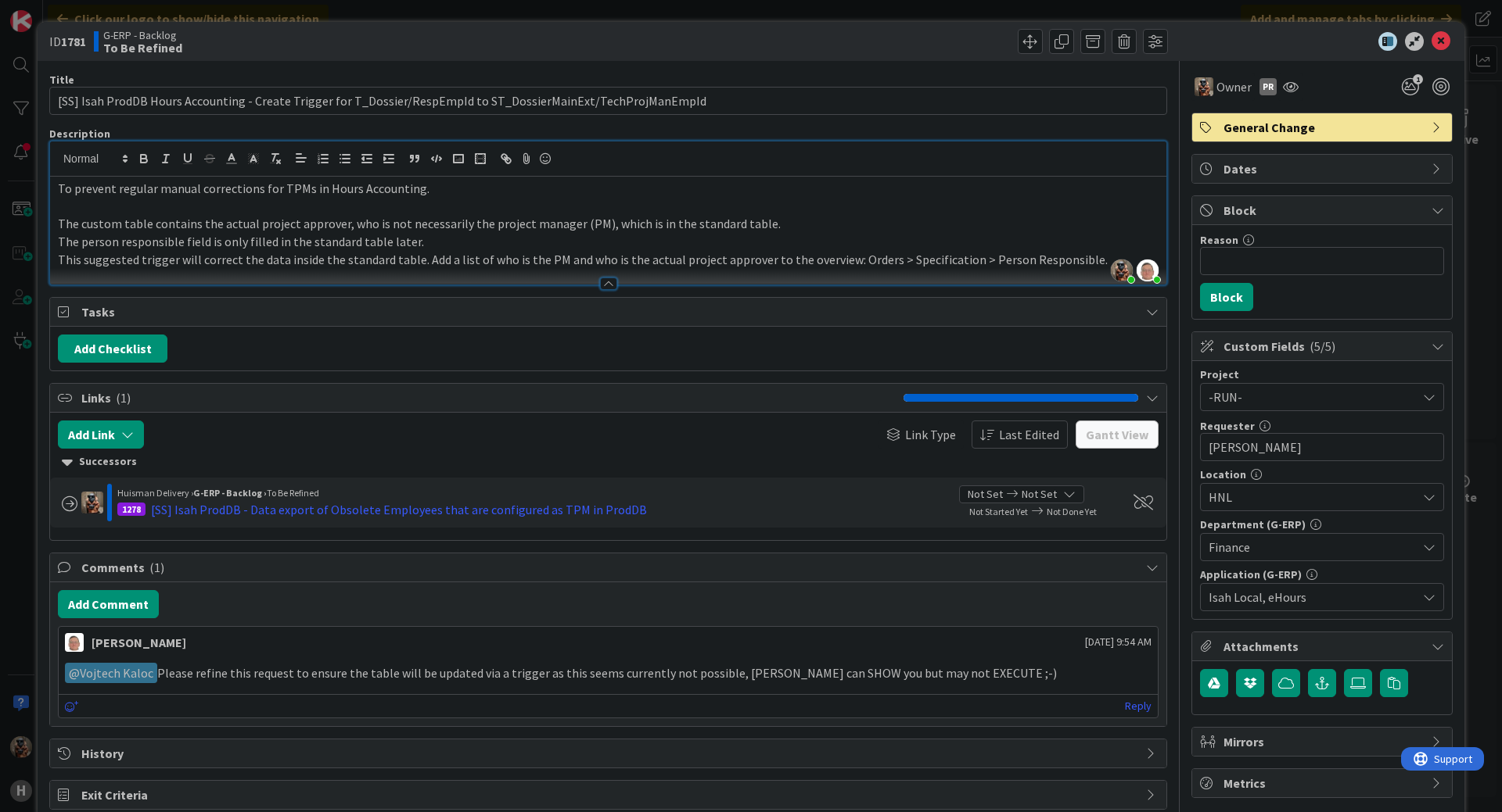
click at [1115, 251] on p "This suggested trigger will correct the data inside the standard table. Add a l…" at bounding box center [608, 260] width 1101 height 18
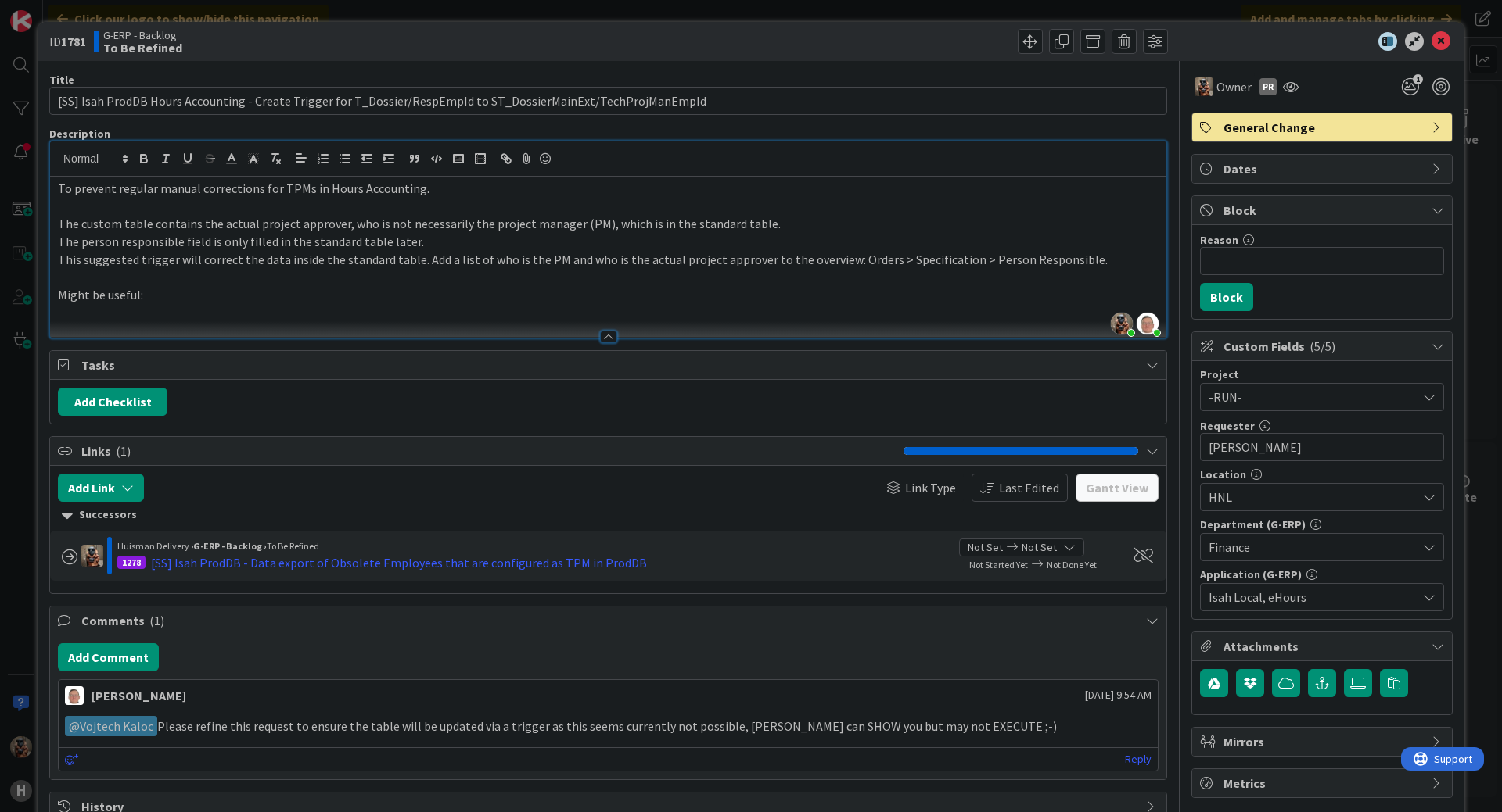
click at [226, 308] on p at bounding box center [608, 313] width 1101 height 18
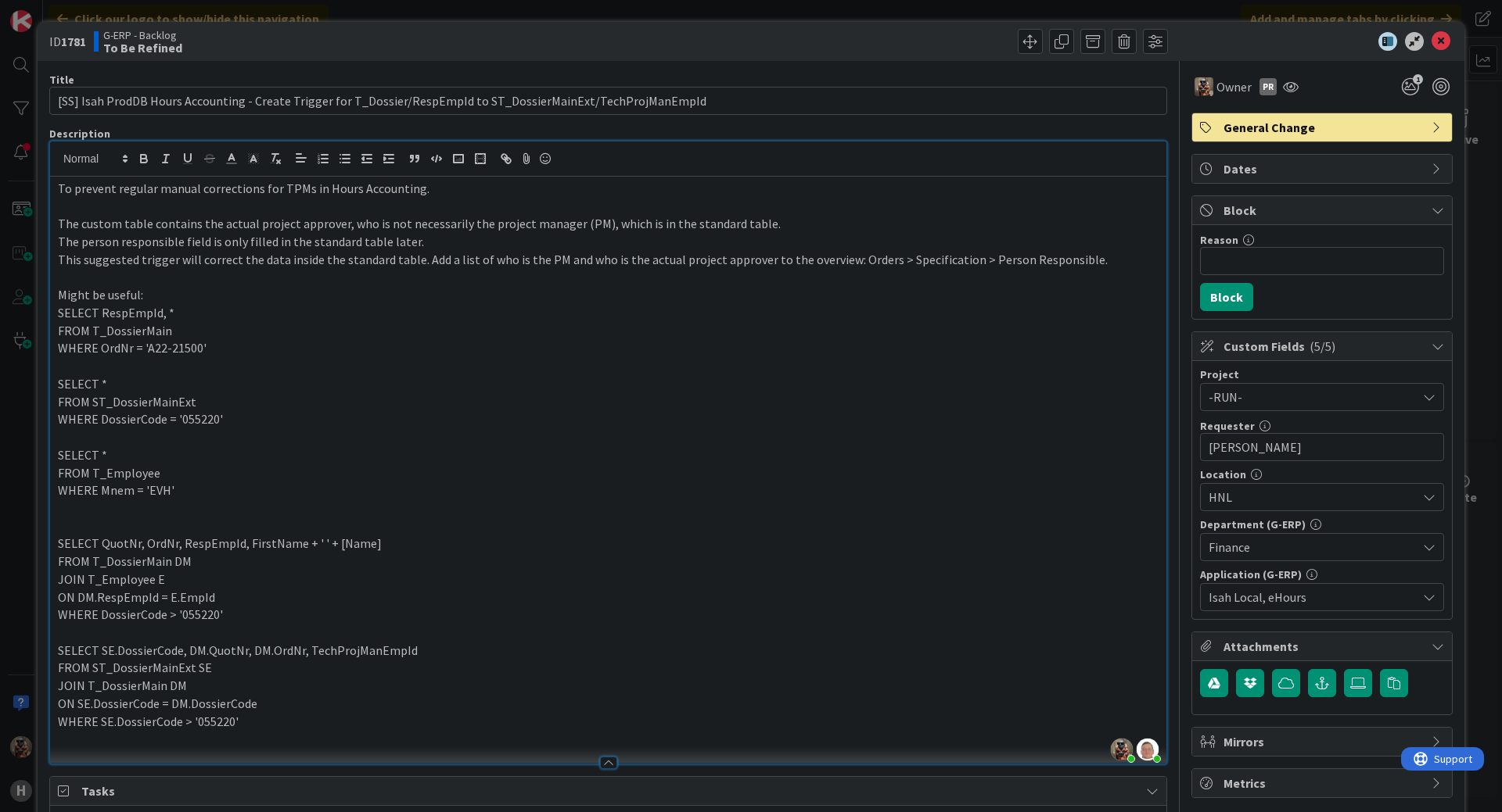
click at [212, 292] on p "Might be useful:" at bounding box center [608, 295] width 1101 height 18
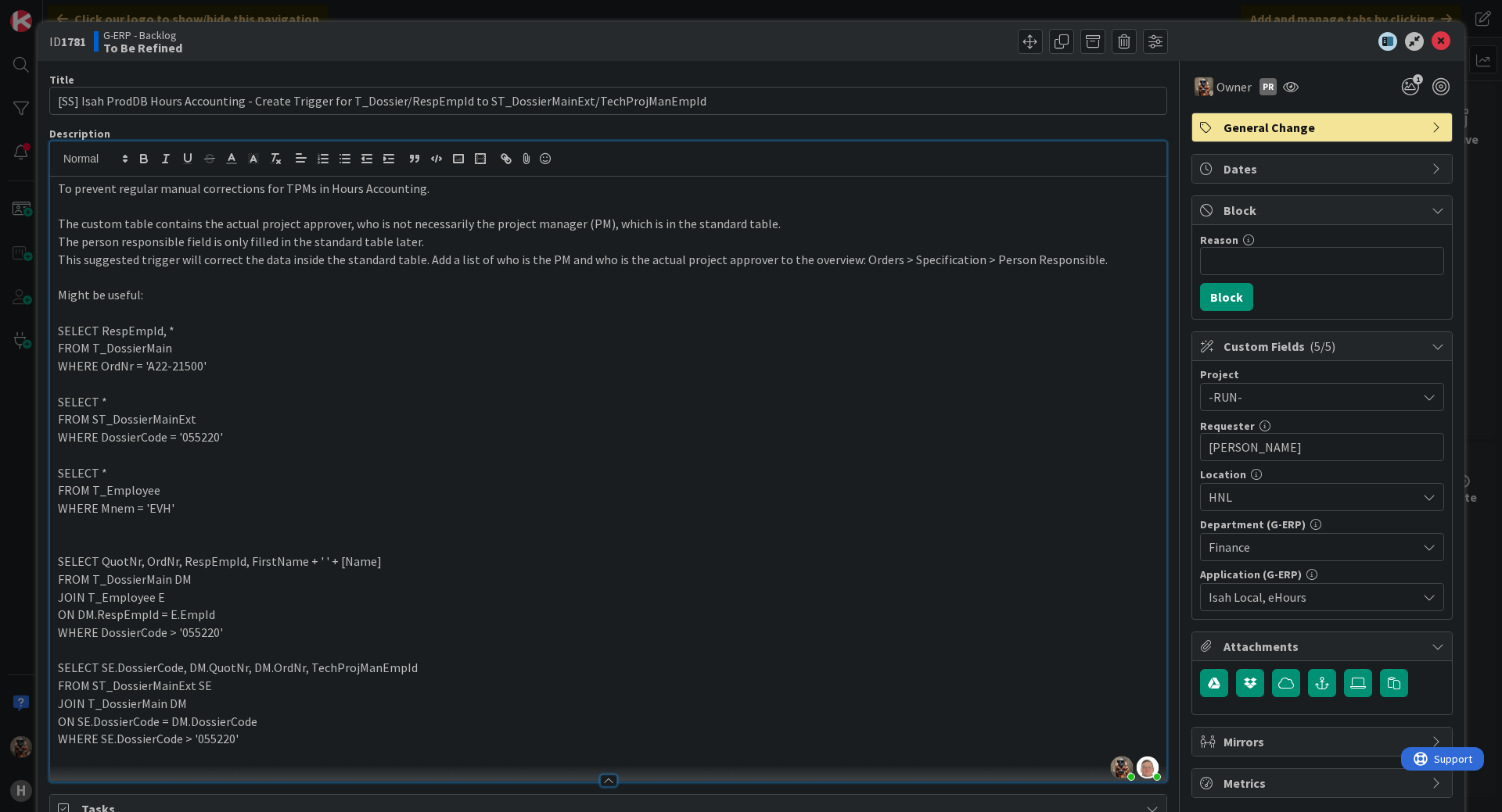
click at [717, 404] on p "SELECT *" at bounding box center [608, 403] width 1101 height 18
click at [1431, 44] on icon at bounding box center [1440, 41] width 19 height 19
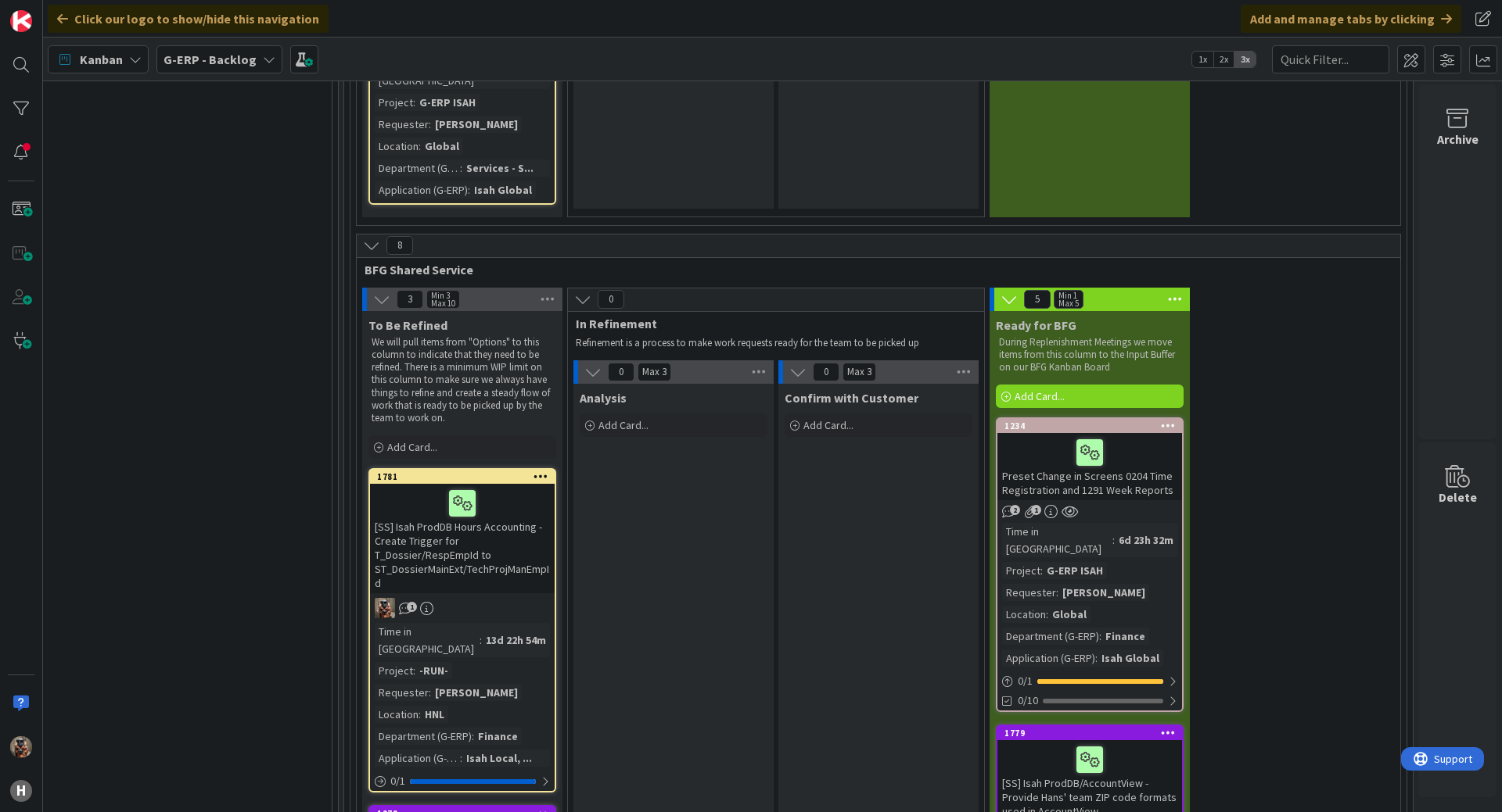
scroll to position [6592, 1804]
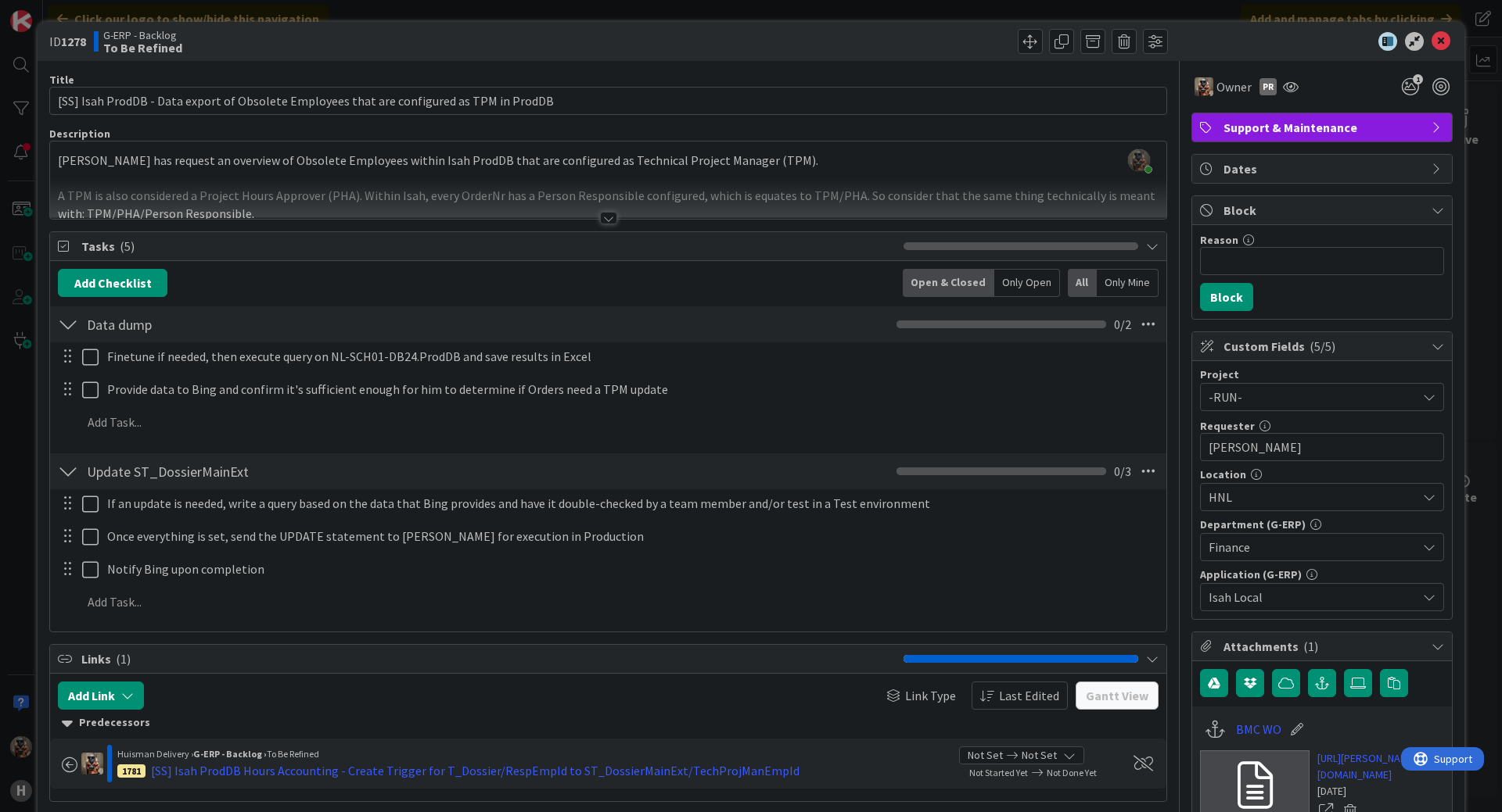
click at [593, 212] on div at bounding box center [608, 198] width 1116 height 40
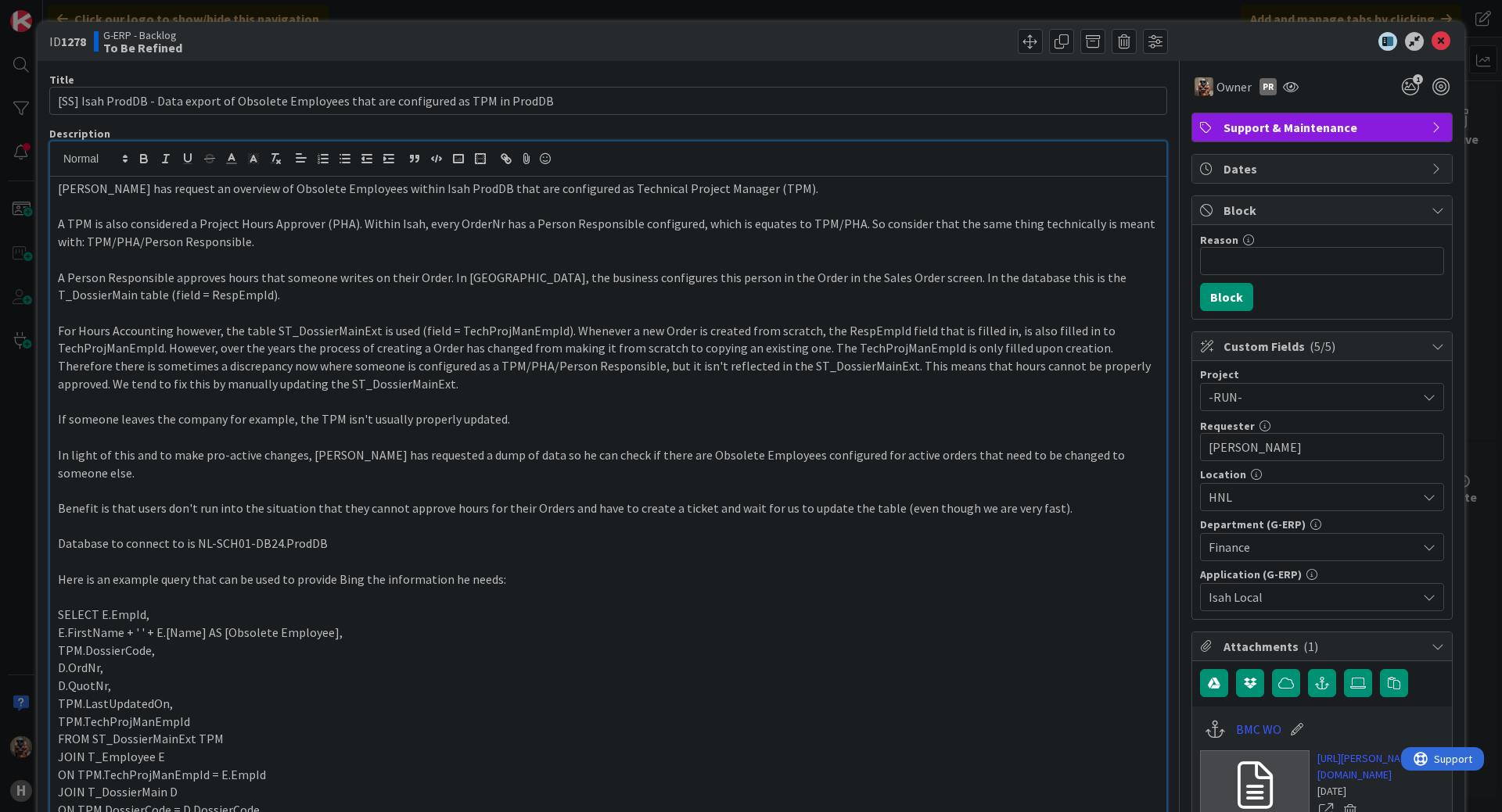
click at [604, 292] on p "A Person Responsible approves hours that someone writes on their Order. In Isah…" at bounding box center [608, 287] width 1101 height 35
click at [602, 306] on p at bounding box center [608, 313] width 1101 height 18
click at [663, 253] on p at bounding box center [608, 260] width 1101 height 18
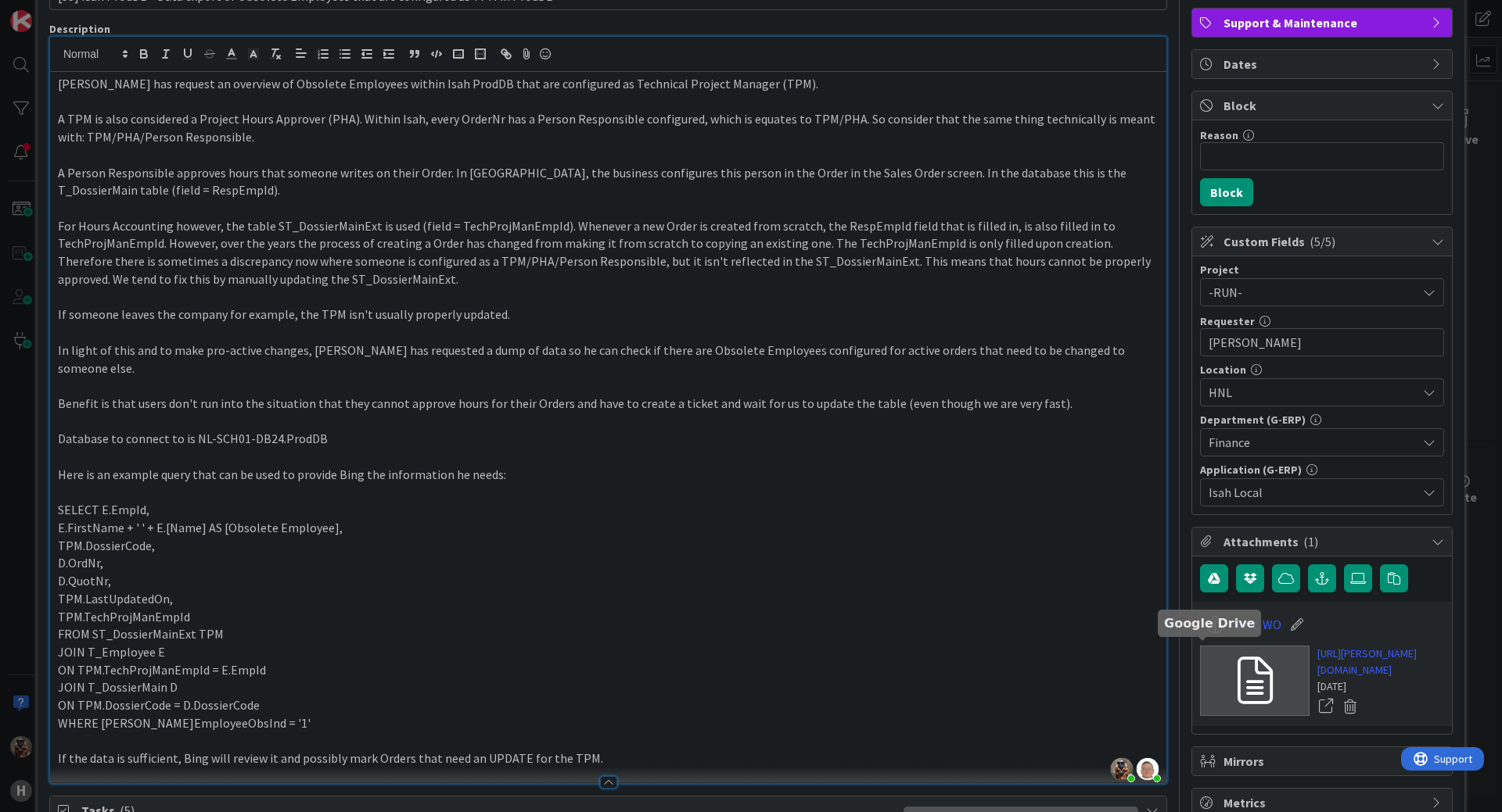
scroll to position [156, 0]
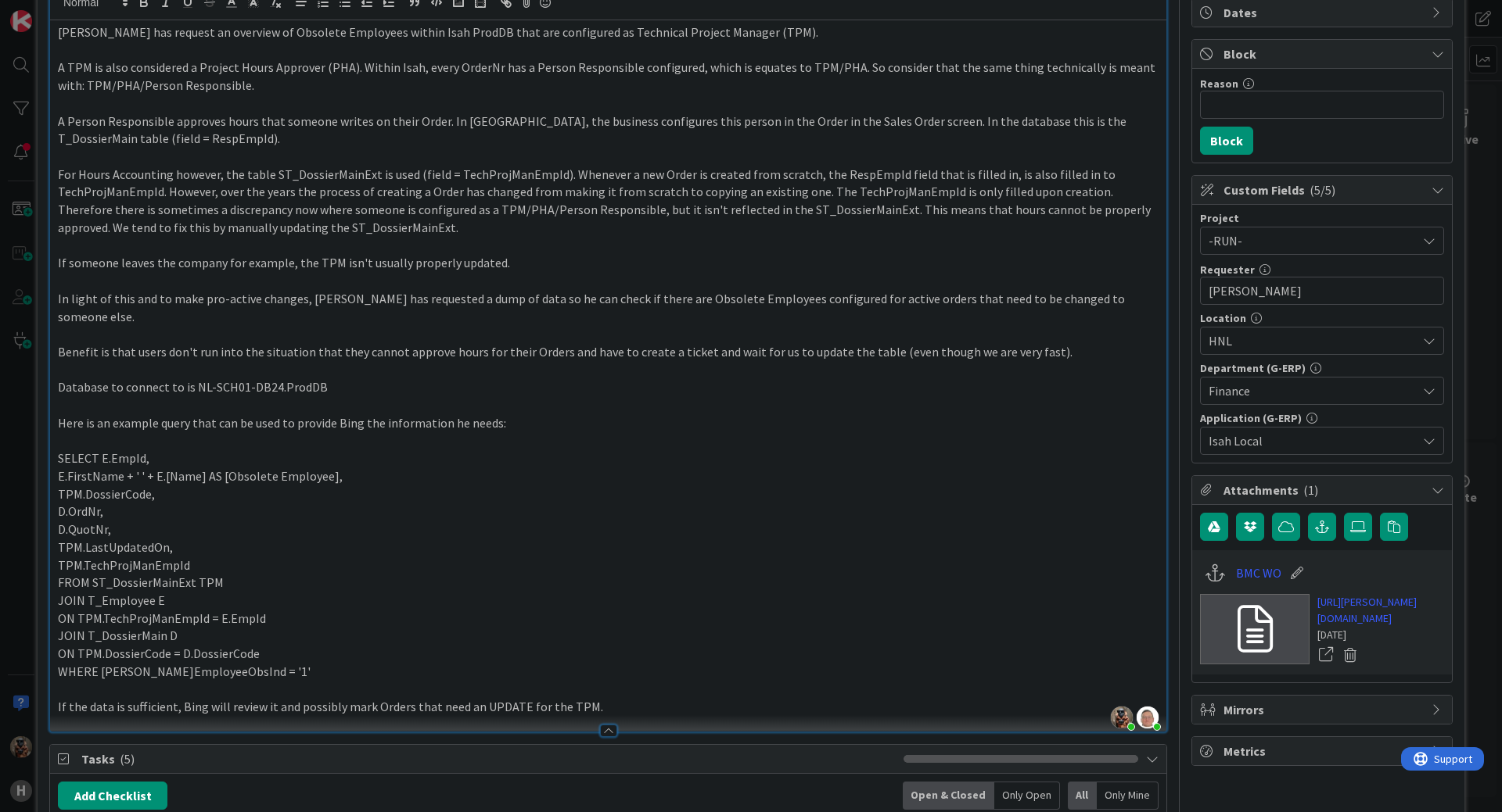
click at [1363, 571] on div "BMC WO" at bounding box center [1322, 573] width 244 height 30
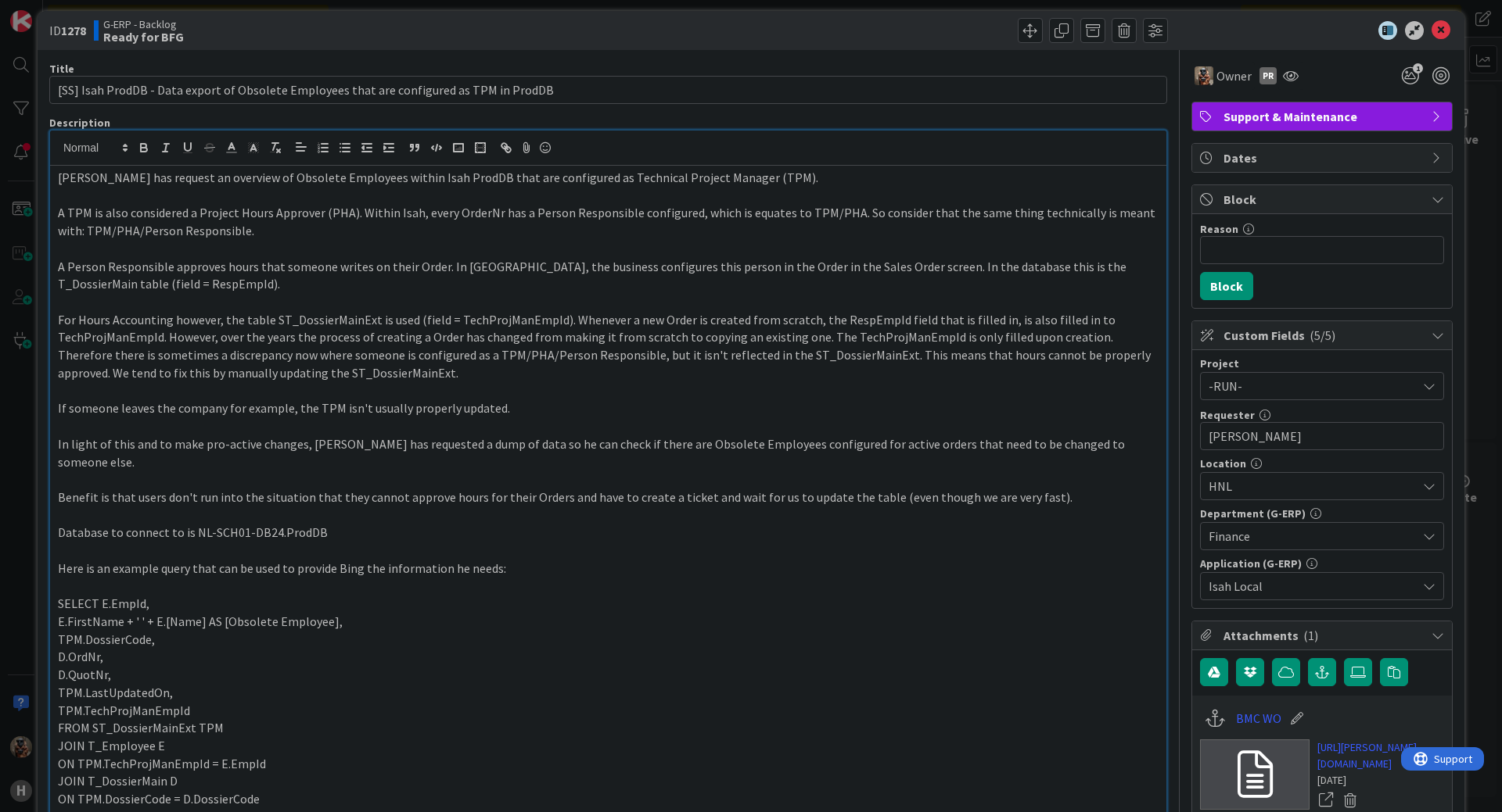
scroll to position [0, 0]
